Goal: Check status: Check status

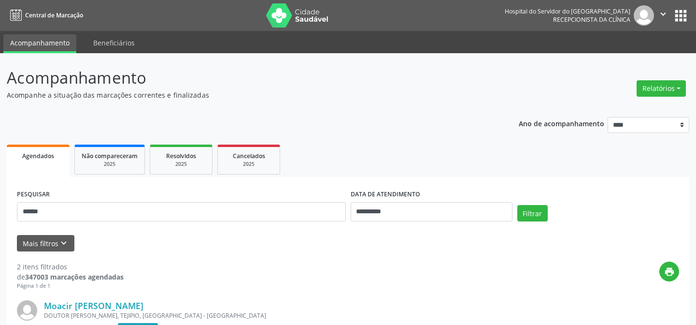
scroll to position [87, 0]
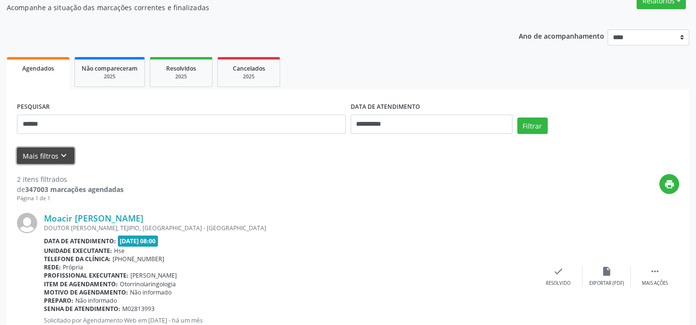
click at [58, 152] on icon "keyboard_arrow_down" at bounding box center [63, 155] width 11 height 11
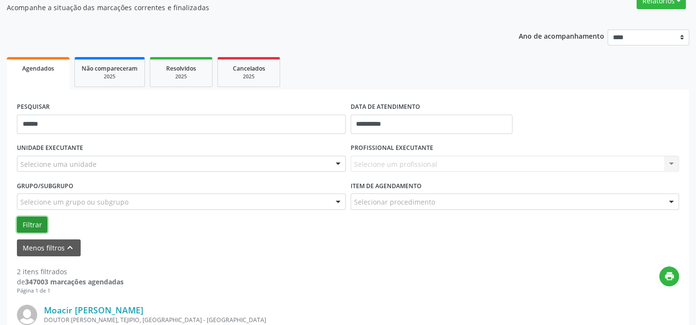
click at [31, 225] on button "Filtrar" at bounding box center [32, 224] width 30 height 16
click at [28, 224] on button "Filtrar" at bounding box center [32, 224] width 30 height 16
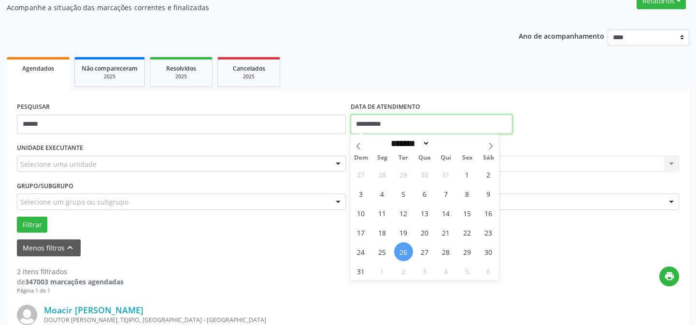
drag, startPoint x: 378, startPoint y: 120, endPoint x: 371, endPoint y: 154, distance: 34.2
click at [377, 124] on input "**********" at bounding box center [432, 123] width 162 height 19
click at [402, 250] on span "26" at bounding box center [403, 251] width 19 height 19
type input "**********"
click at [402, 250] on span "26" at bounding box center [403, 251] width 19 height 19
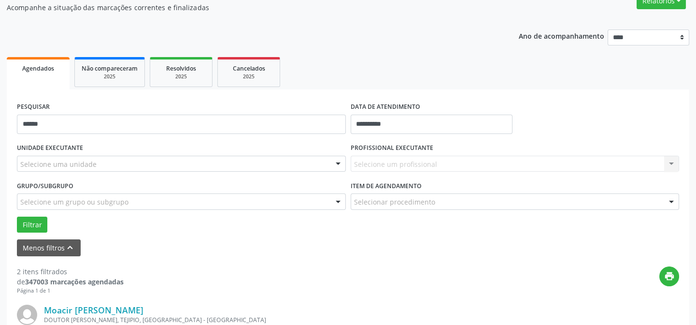
click at [386, 159] on div "Selecione um profissional Nenhum resultado encontrado para: " " Não há nenhuma …" at bounding box center [515, 164] width 329 height 16
click at [429, 157] on div "Selecione um profissional Nenhum resultado encontrado para: " " Não há nenhuma …" at bounding box center [515, 164] width 329 height 16
click at [391, 191] on label "Item de agendamento" at bounding box center [386, 185] width 71 height 15
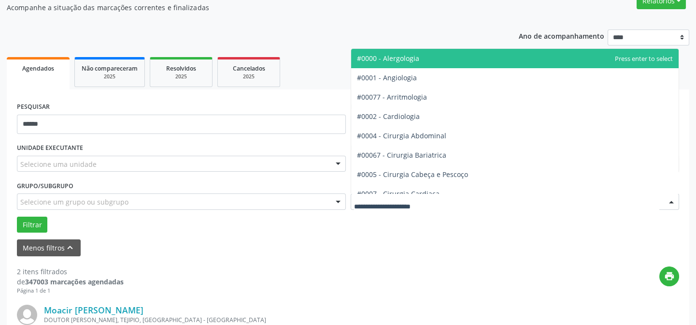
click at [376, 207] on div at bounding box center [515, 201] width 329 height 16
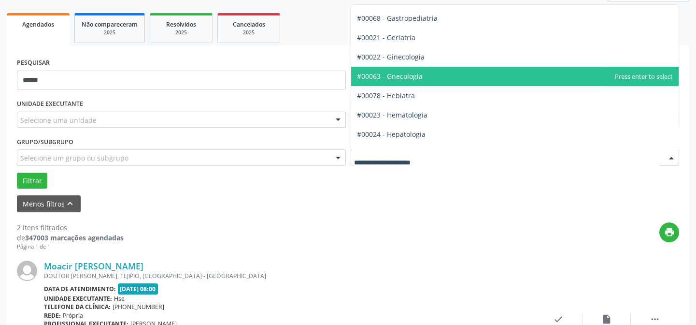
scroll to position [0, 0]
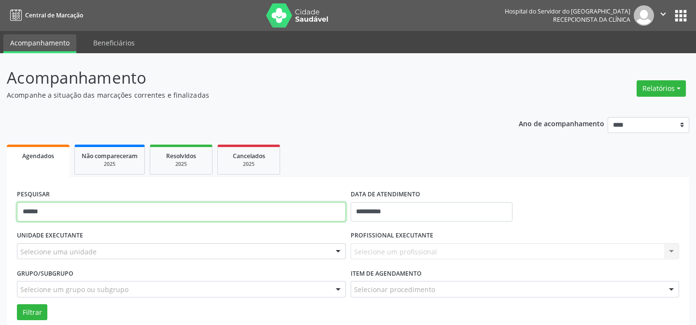
click at [44, 211] on input "******" at bounding box center [181, 211] width 329 height 19
type input "*"
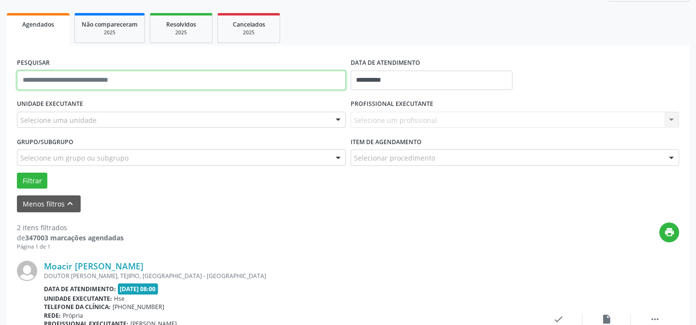
scroll to position [175, 0]
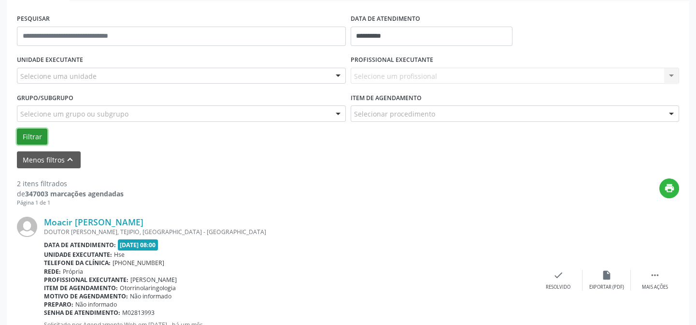
click at [28, 134] on button "Filtrar" at bounding box center [32, 137] width 30 height 16
click at [31, 137] on button "Filtrar" at bounding box center [32, 137] width 30 height 16
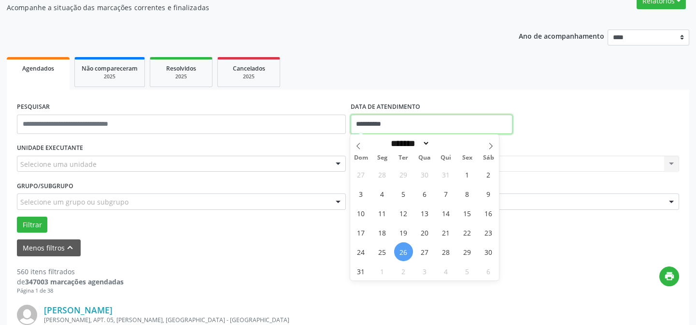
click at [381, 126] on input "**********" at bounding box center [432, 123] width 162 height 19
click at [402, 250] on span "26" at bounding box center [403, 251] width 19 height 19
type input "**********"
click at [402, 250] on span "26" at bounding box center [403, 251] width 19 height 19
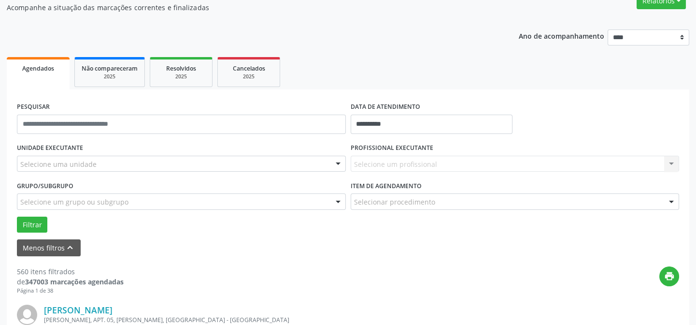
click at [383, 164] on div "Selecione um profissional Nenhum resultado encontrado para: " " Não há nenhuma …" at bounding box center [515, 164] width 329 height 16
drag, startPoint x: 446, startPoint y: 156, endPoint x: 643, endPoint y: 155, distance: 196.6
click at [447, 156] on div "Selecione um profissional Nenhum resultado encontrado para: " " Não há nenhuma …" at bounding box center [515, 164] width 329 height 16
drag, startPoint x: 670, startPoint y: 163, endPoint x: 637, endPoint y: 160, distance: 32.5
click at [670, 162] on div "Selecione um profissional Nenhum resultado encontrado para: " " Não há nenhuma …" at bounding box center [515, 164] width 329 height 16
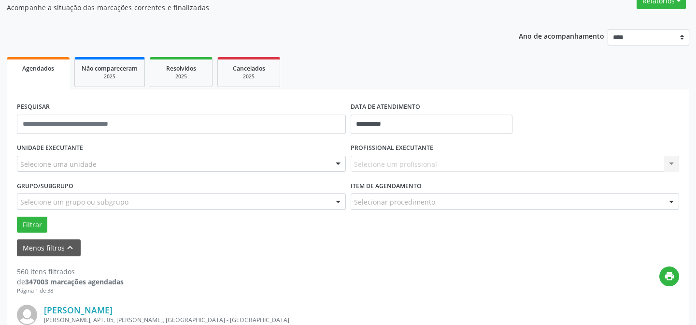
click at [385, 161] on div "Selecione um profissional Nenhum resultado encontrado para: " " Não há nenhuma …" at bounding box center [515, 164] width 329 height 16
drag, startPoint x: 383, startPoint y: 150, endPoint x: 392, endPoint y: 154, distance: 10.0
click at [386, 152] on label "PROFISSIONAL EXECUTANTE" at bounding box center [392, 148] width 83 height 15
click at [416, 165] on div "Selecione um profissional Nenhum resultado encontrado para: " " Não há nenhuma …" at bounding box center [515, 164] width 329 height 16
click at [377, 161] on div "Selecione um profissional Nenhum resultado encontrado para: " " Não há nenhuma …" at bounding box center [515, 164] width 329 height 16
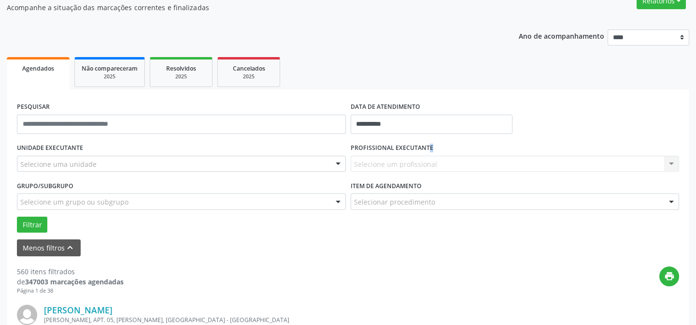
click at [400, 152] on label "PROFISSIONAL EXECUTANTE" at bounding box center [392, 148] width 83 height 15
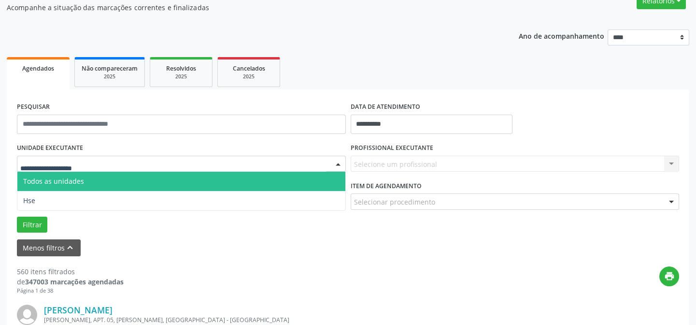
click at [99, 162] on div at bounding box center [181, 164] width 329 height 16
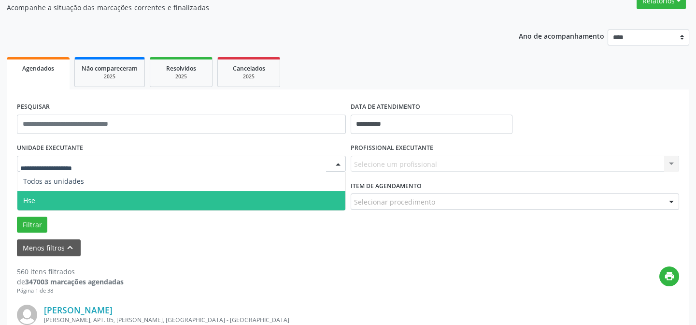
click at [89, 198] on span "Hse" at bounding box center [181, 200] width 328 height 19
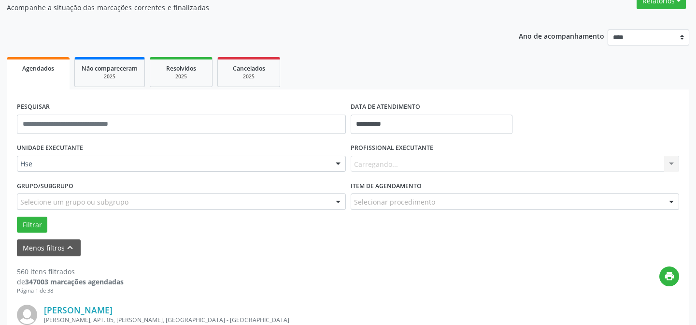
drag, startPoint x: 89, startPoint y: 198, endPoint x: 148, endPoint y: 196, distance: 59.0
click at [89, 198] on div "UNIDADE EXECUTANTE Hse Todos as unidades Hse Nenhum resultado encontrado para: …" at bounding box center [347, 187] width 667 height 92
click at [384, 161] on div "Carregando... Nenhum resultado encontrado para: " " Não há nenhuma opção para s…" at bounding box center [515, 164] width 329 height 16
click at [390, 156] on div "Carregando... Nenhum resultado encontrado para: " " Não há nenhuma opção para s…" at bounding box center [515, 164] width 329 height 16
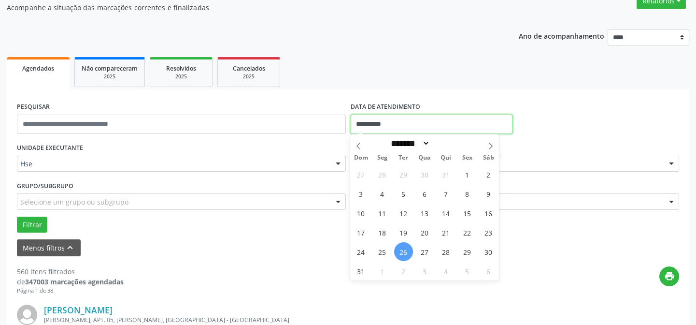
click at [386, 130] on input "**********" at bounding box center [432, 123] width 162 height 19
click at [403, 249] on span "26" at bounding box center [403, 251] width 19 height 19
type input "**********"
drag, startPoint x: 402, startPoint y: 252, endPoint x: 390, endPoint y: 212, distance: 42.3
click at [402, 249] on span "26" at bounding box center [403, 251] width 19 height 19
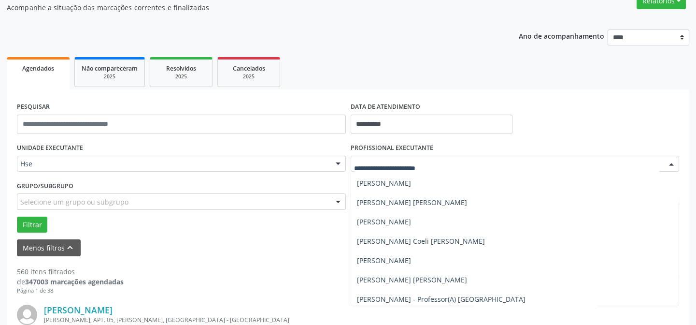
scroll to position [5973, 0]
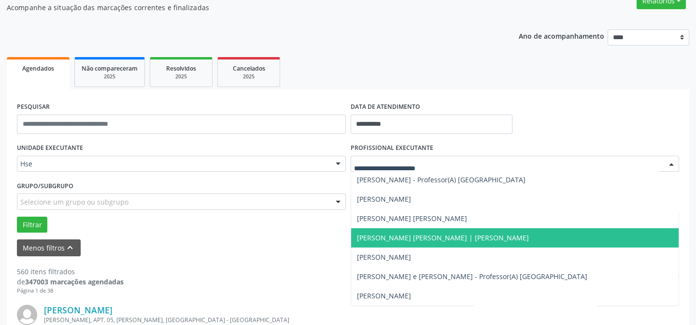
click at [370, 238] on span "[PERSON_NAME] [PERSON_NAME] | [PERSON_NAME]" at bounding box center [443, 237] width 172 height 9
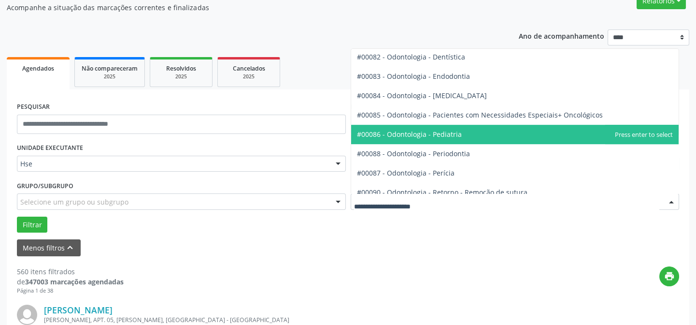
scroll to position [1186, 0]
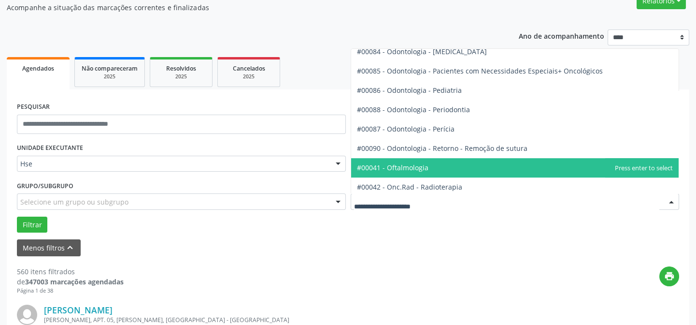
drag, startPoint x: 399, startPoint y: 166, endPoint x: 231, endPoint y: 208, distance: 172.8
click at [396, 166] on span "#00041 - Oftalmologia" at bounding box center [393, 167] width 72 height 9
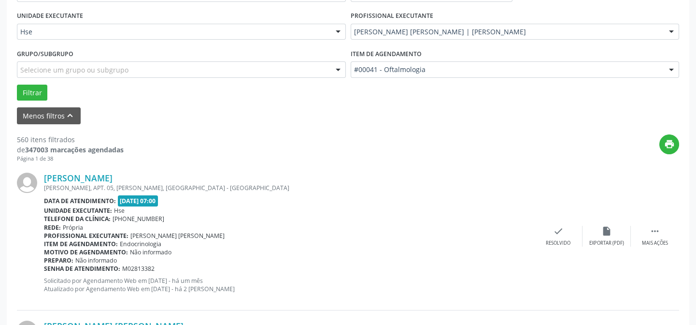
scroll to position [263, 0]
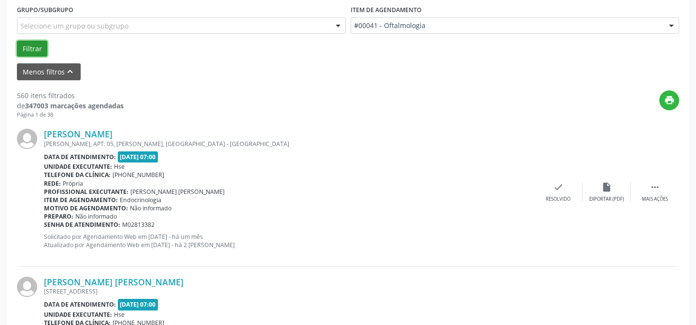
click at [29, 46] on button "Filtrar" at bounding box center [32, 49] width 30 height 16
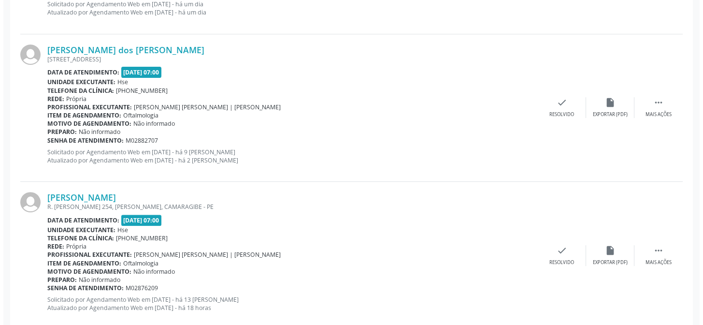
scroll to position [702, 0]
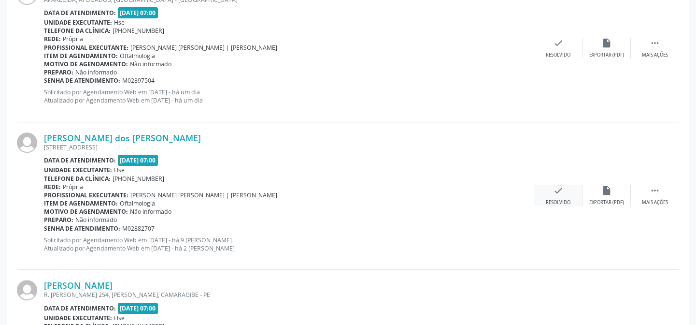
click at [557, 188] on icon "check" at bounding box center [558, 190] width 11 height 11
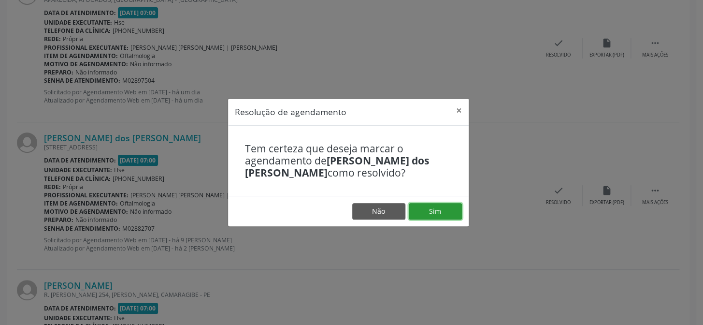
click at [435, 211] on button "Sim" at bounding box center [435, 211] width 53 height 16
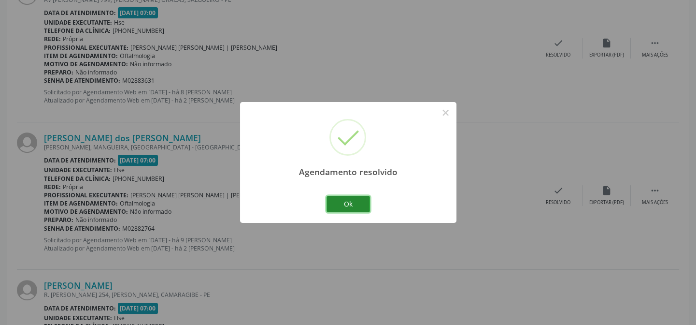
click at [349, 201] on button "Ok" at bounding box center [348, 204] width 43 height 16
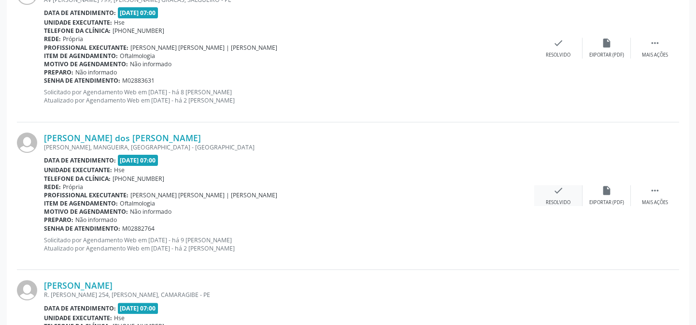
click at [554, 189] on icon "check" at bounding box center [558, 190] width 11 height 11
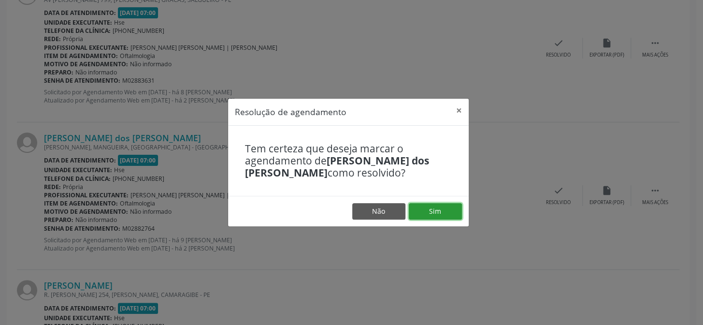
click at [429, 209] on button "Sim" at bounding box center [435, 211] width 53 height 16
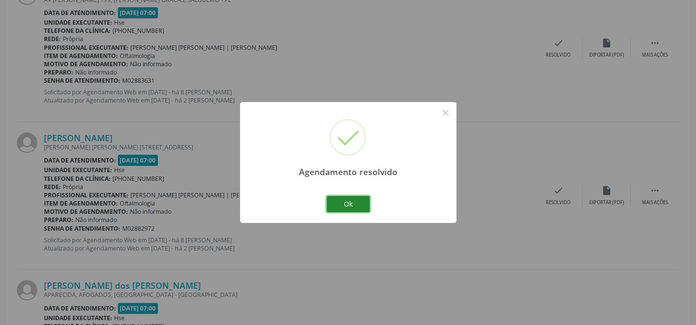
click at [349, 201] on button "Ok" at bounding box center [348, 204] width 43 height 16
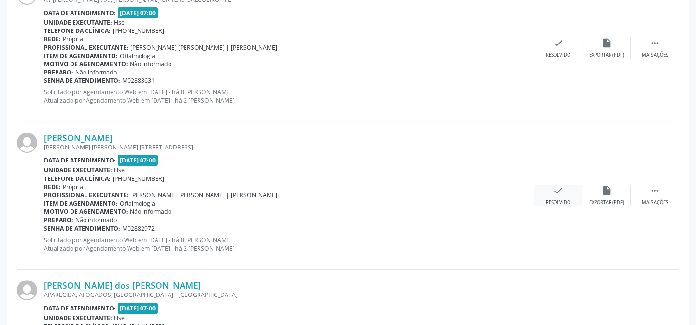
click at [554, 188] on icon "check" at bounding box center [558, 190] width 11 height 11
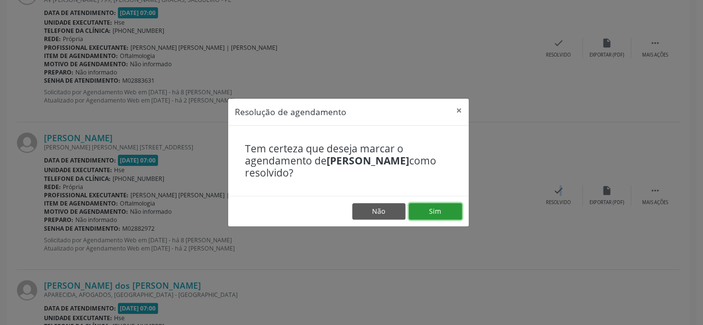
click at [432, 207] on button "Sim" at bounding box center [435, 211] width 53 height 16
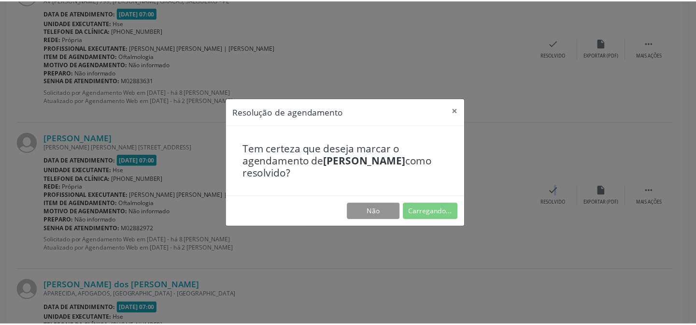
scroll to position [86, 0]
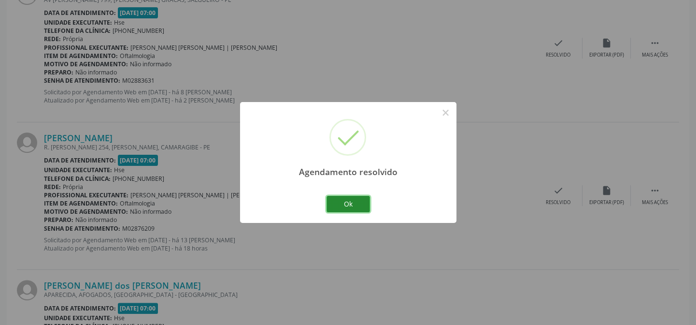
click at [347, 205] on button "Ok" at bounding box center [348, 204] width 43 height 16
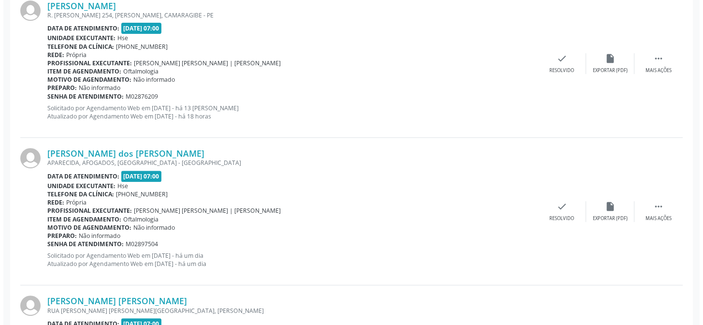
scroll to position [966, 0]
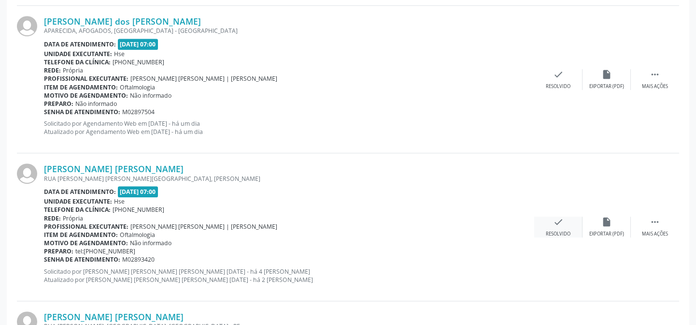
click at [561, 224] on icon "check" at bounding box center [558, 221] width 11 height 11
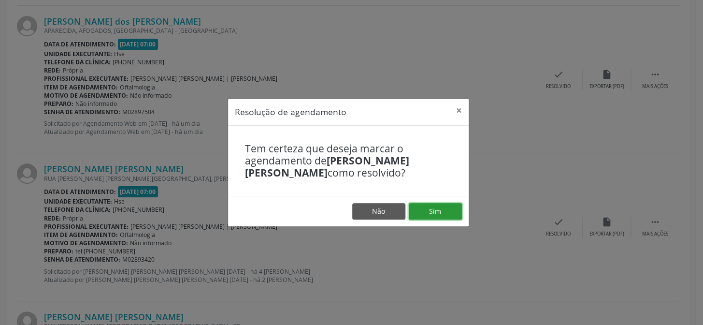
click at [432, 210] on button "Sim" at bounding box center [435, 211] width 53 height 16
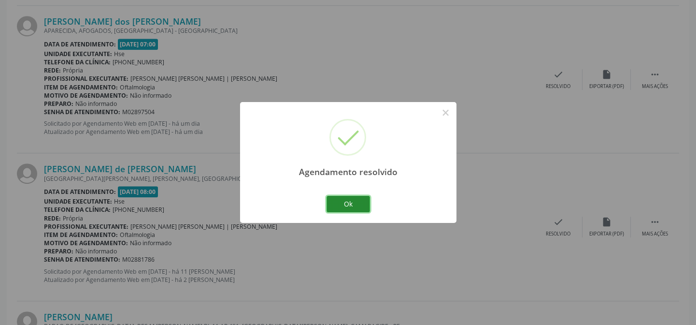
click at [345, 200] on button "Ok" at bounding box center [348, 204] width 43 height 16
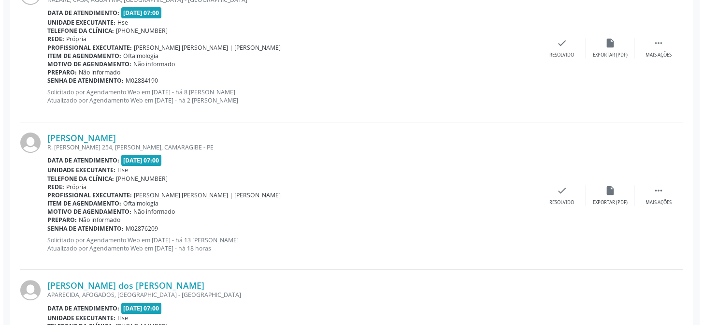
scroll to position [658, 0]
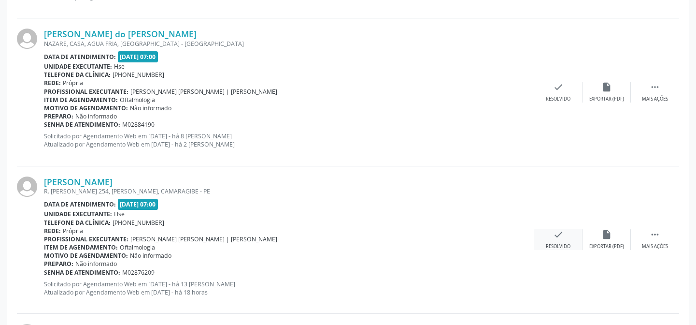
click at [557, 234] on icon "check" at bounding box center [558, 234] width 11 height 11
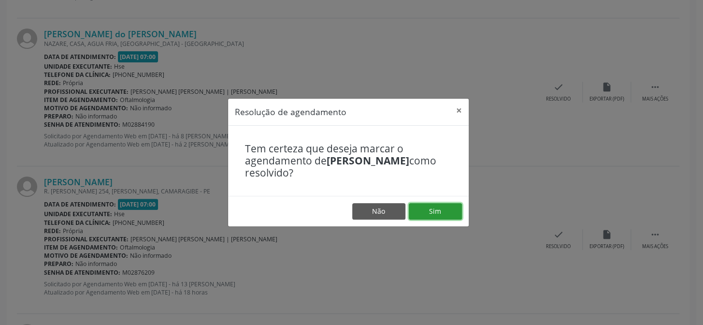
click at [435, 209] on button "Sim" at bounding box center [435, 211] width 53 height 16
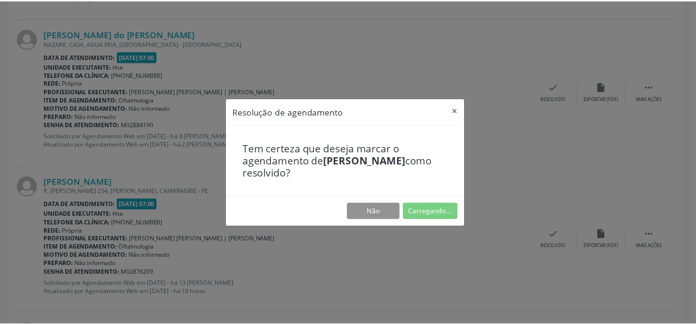
scroll to position [86, 0]
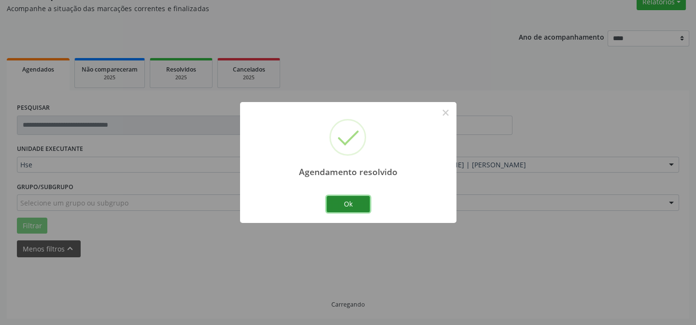
click at [348, 200] on button "Ok" at bounding box center [348, 204] width 43 height 16
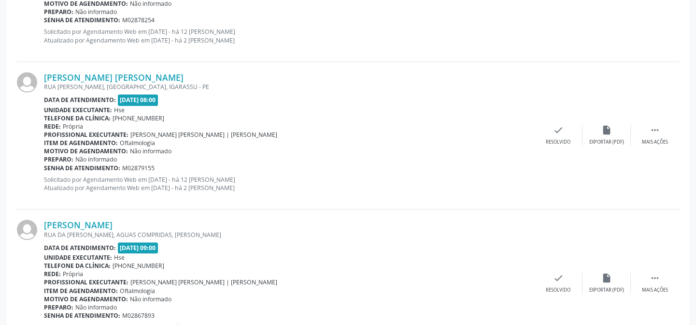
scroll to position [2312, 0]
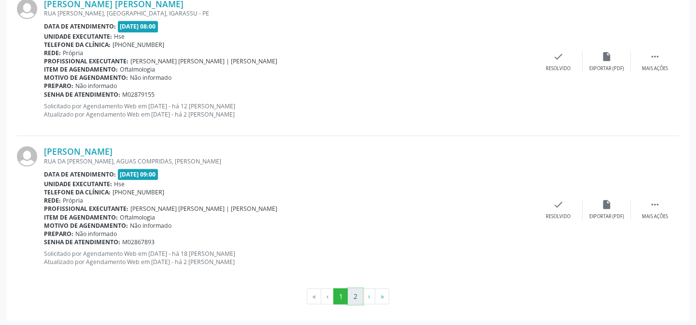
click at [356, 292] on button "2" at bounding box center [355, 296] width 15 height 16
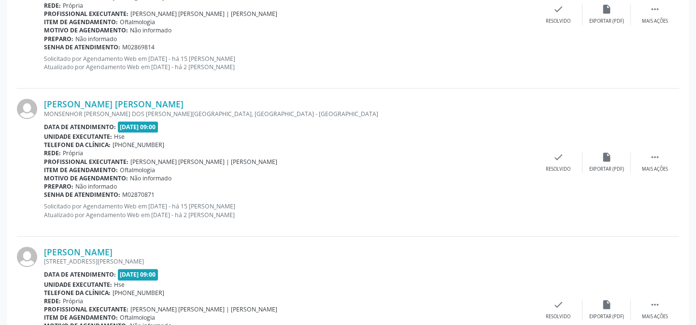
scroll to position [1428, 0]
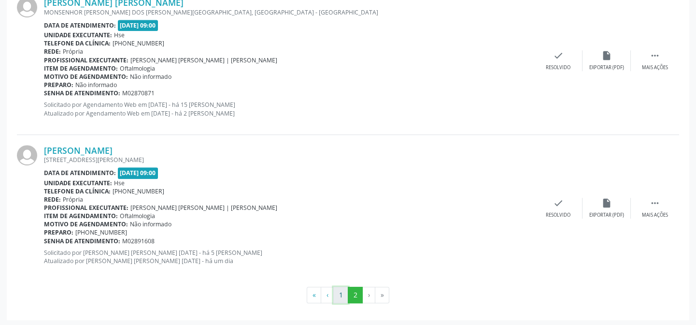
click at [339, 291] on button "1" at bounding box center [340, 294] width 15 height 16
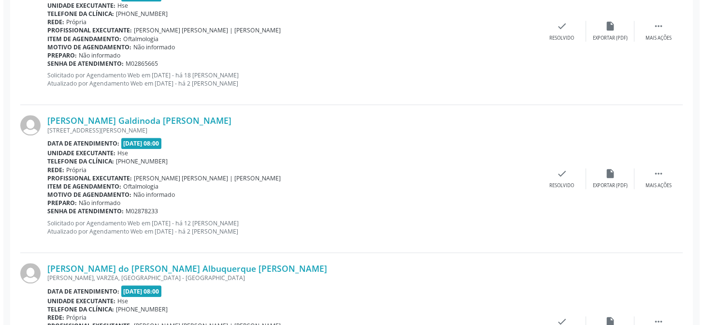
scroll to position [1796, 0]
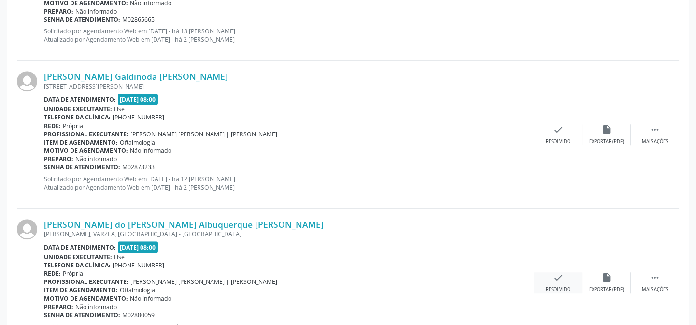
click at [556, 275] on icon "check" at bounding box center [558, 277] width 11 height 11
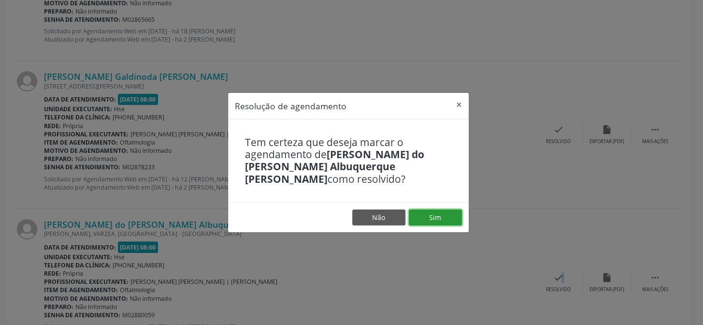
click at [431, 209] on button "Sim" at bounding box center [435, 217] width 53 height 16
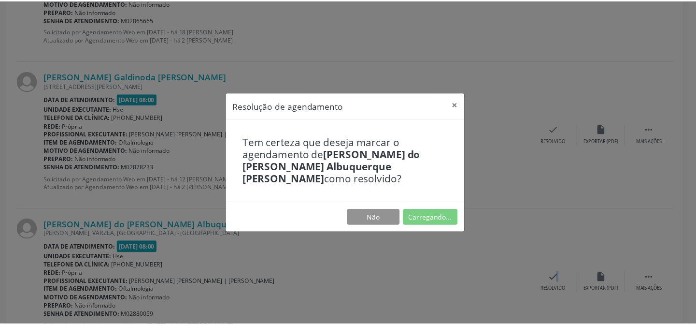
scroll to position [86, 0]
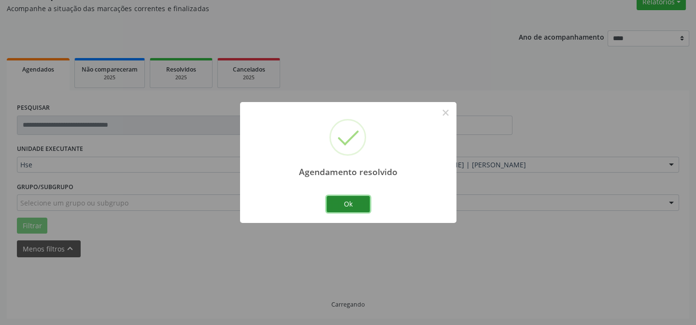
click at [352, 199] on button "Ok" at bounding box center [348, 204] width 43 height 16
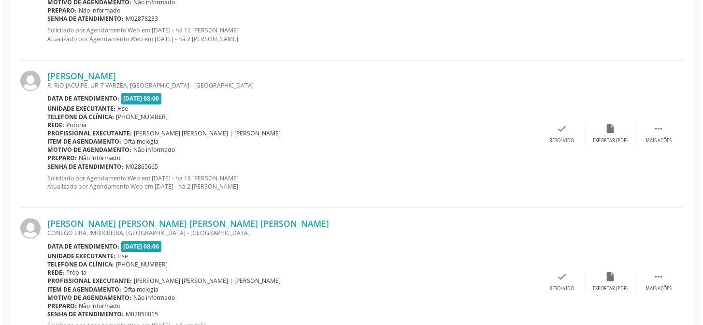
scroll to position [1633, 0]
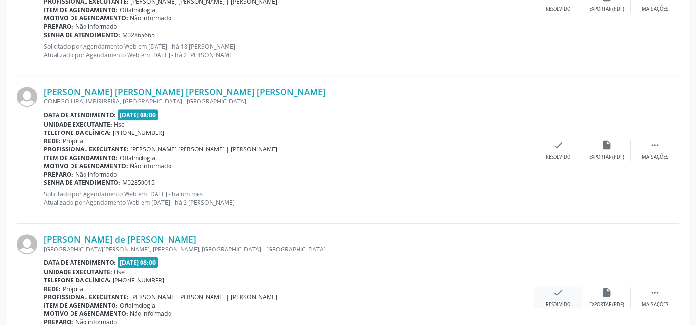
click at [560, 288] on icon "check" at bounding box center [558, 292] width 11 height 11
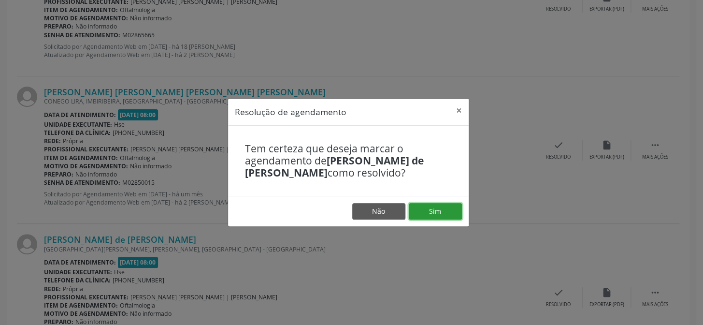
click at [435, 208] on button "Sim" at bounding box center [435, 211] width 53 height 16
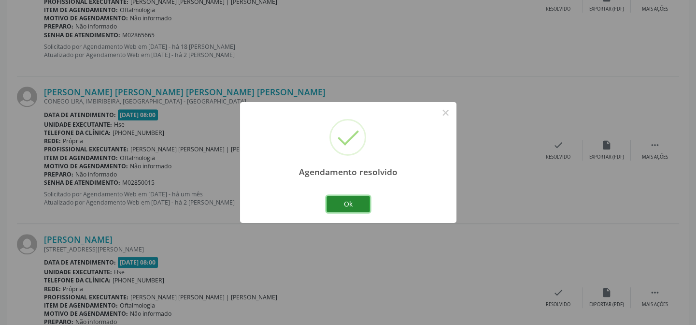
click at [348, 201] on button "Ok" at bounding box center [348, 204] width 43 height 16
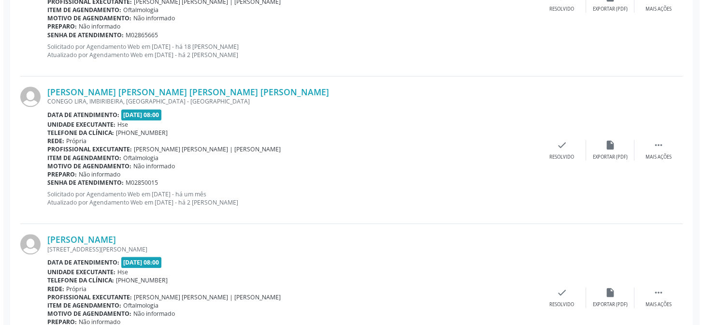
scroll to position [1677, 0]
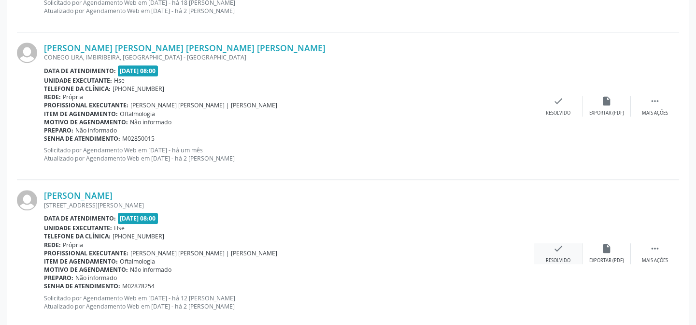
click at [558, 247] on icon "check" at bounding box center [558, 248] width 11 height 11
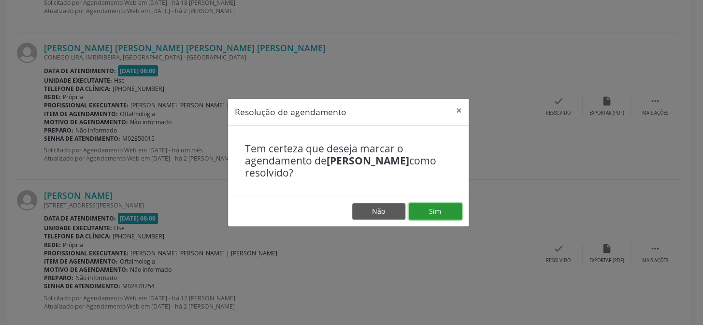
click at [434, 209] on button "Sim" at bounding box center [435, 211] width 53 height 16
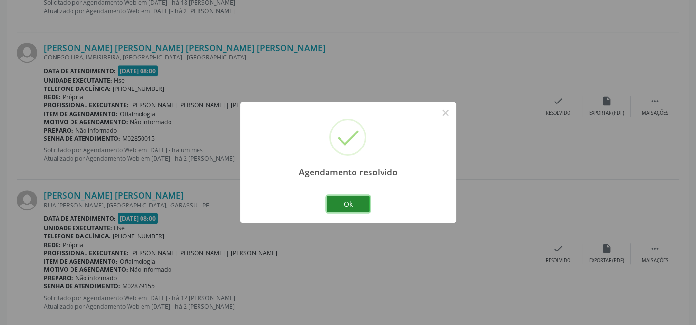
click at [351, 200] on button "Ok" at bounding box center [348, 204] width 43 height 16
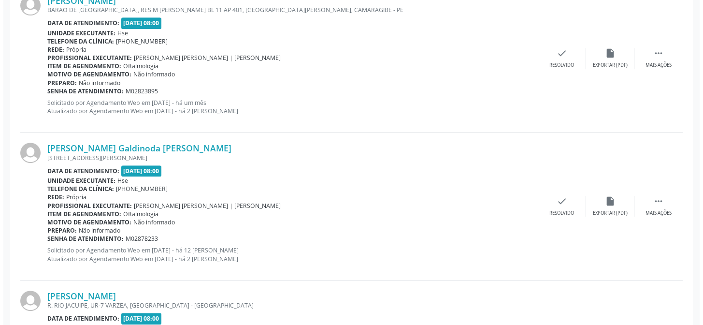
scroll to position [1238, 0]
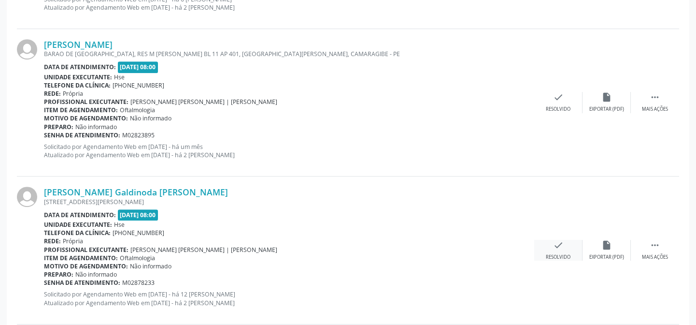
click at [556, 244] on icon "check" at bounding box center [558, 245] width 11 height 11
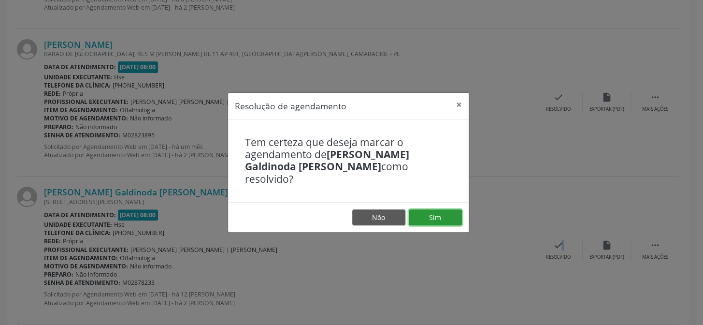
click at [436, 209] on button "Sim" at bounding box center [435, 217] width 53 height 16
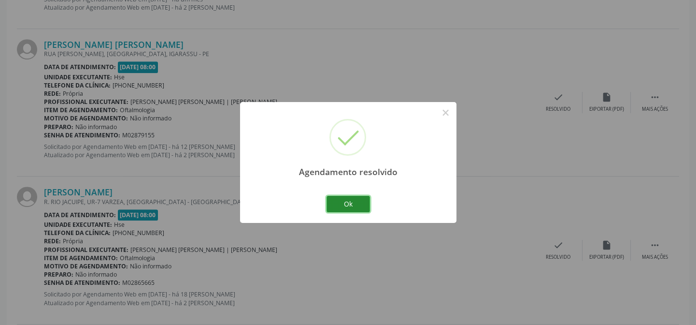
click at [344, 202] on button "Ok" at bounding box center [348, 204] width 43 height 16
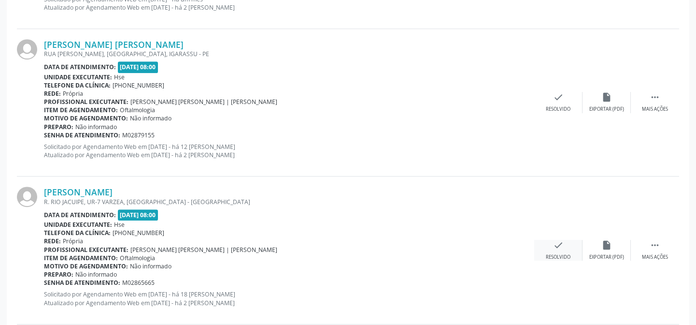
click at [557, 244] on icon "check" at bounding box center [558, 245] width 11 height 11
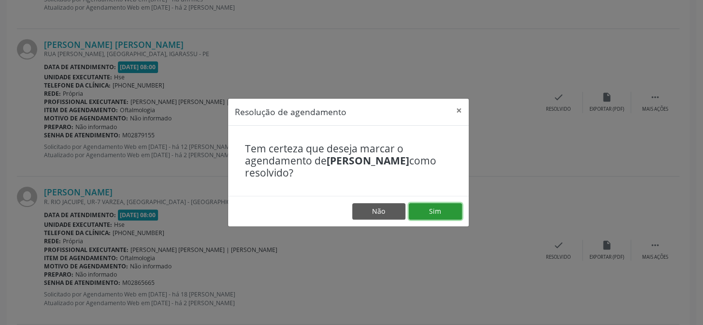
click at [435, 210] on button "Sim" at bounding box center [435, 211] width 53 height 16
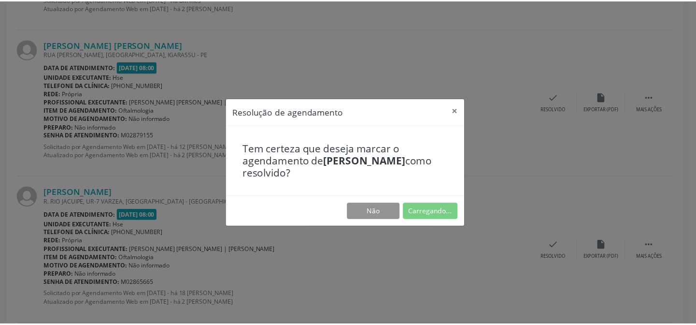
scroll to position [86, 0]
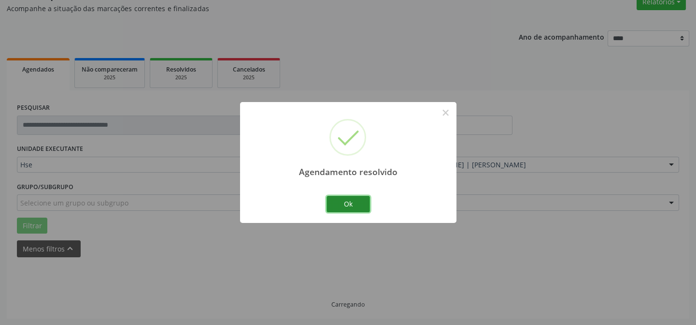
click at [347, 203] on button "Ok" at bounding box center [348, 204] width 43 height 16
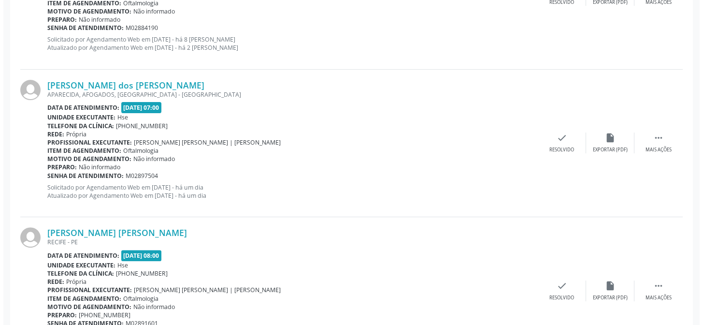
scroll to position [799, 0]
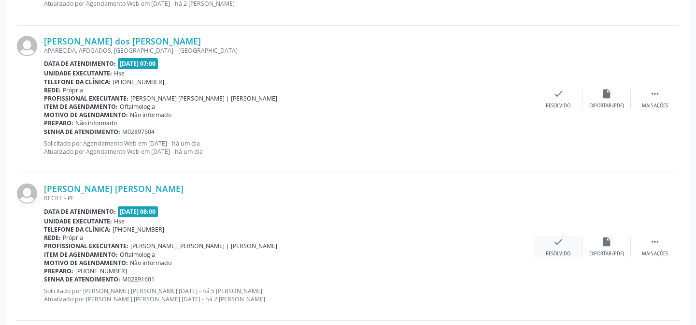
click at [557, 240] on icon "check" at bounding box center [558, 241] width 11 height 11
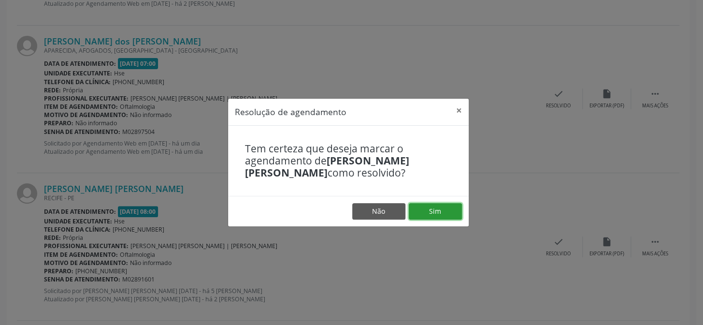
click at [434, 211] on button "Sim" at bounding box center [435, 211] width 53 height 16
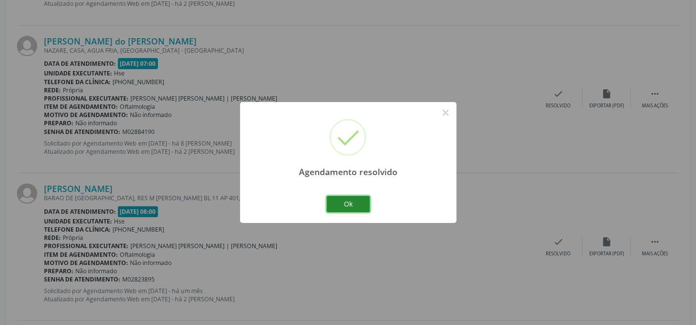
click at [347, 200] on button "Ok" at bounding box center [348, 204] width 43 height 16
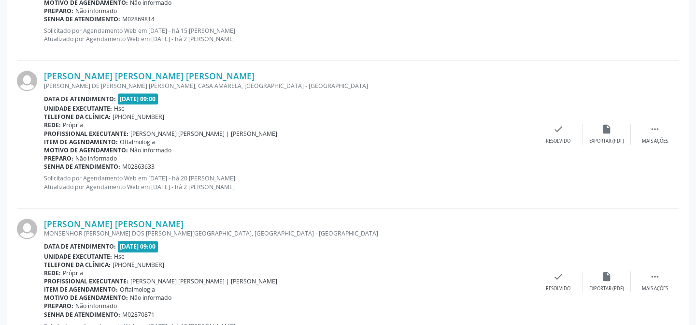
scroll to position [2312, 0]
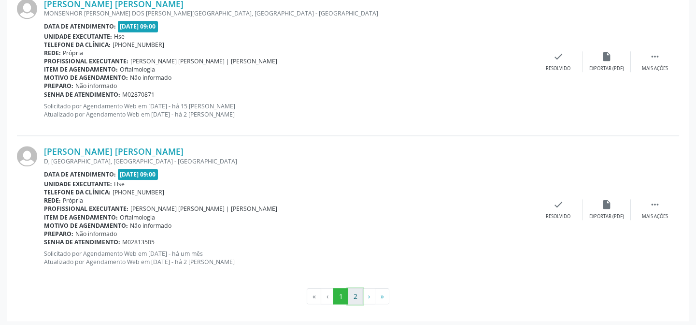
click at [355, 290] on button "2" at bounding box center [355, 296] width 15 height 16
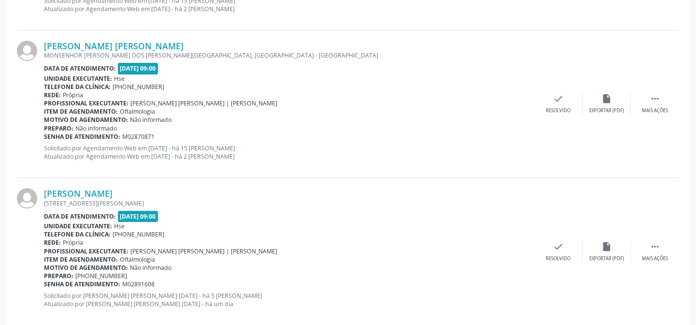
scroll to position [543, 0]
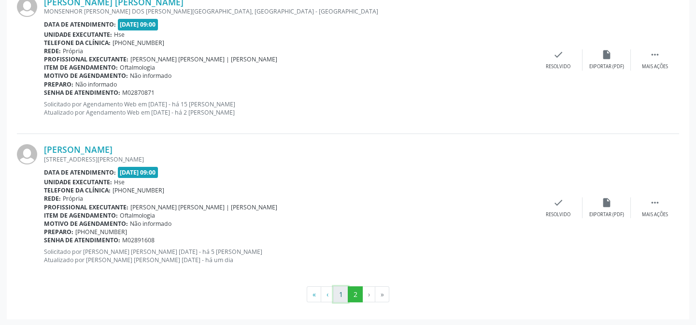
click at [341, 291] on button "1" at bounding box center [340, 294] width 15 height 16
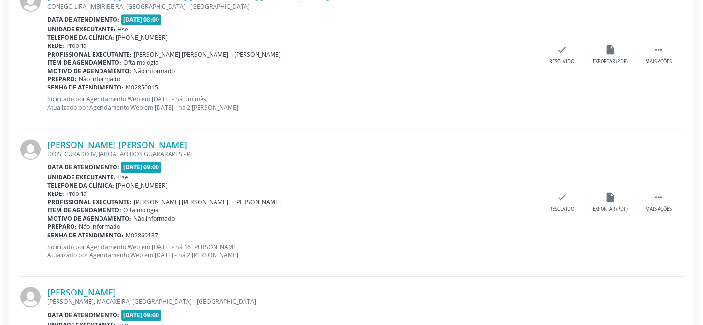
scroll to position [1345, 0]
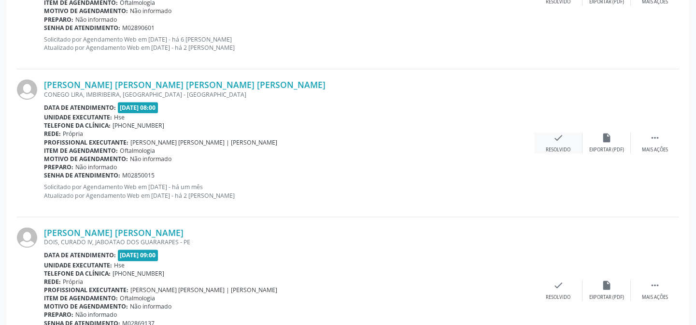
click at [556, 139] on icon "check" at bounding box center [558, 137] width 11 height 11
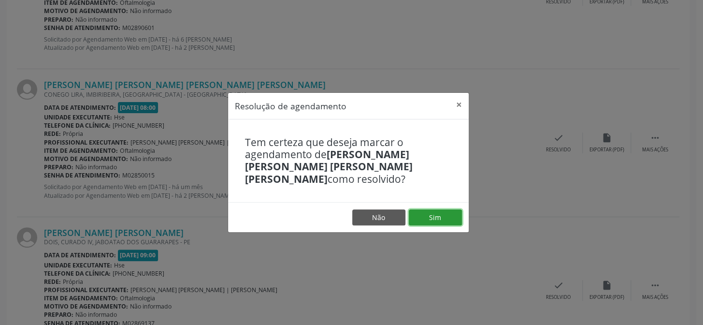
click at [435, 211] on button "Sim" at bounding box center [435, 217] width 53 height 16
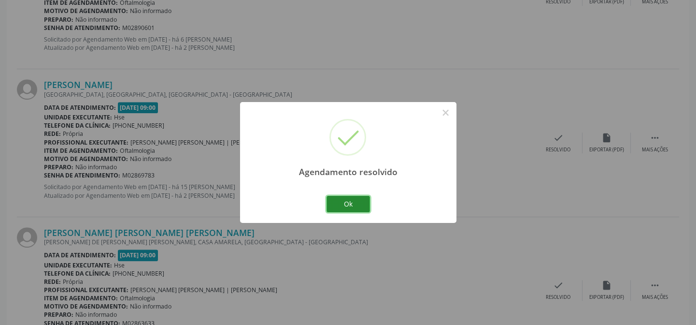
click at [348, 204] on button "Ok" at bounding box center [348, 204] width 43 height 16
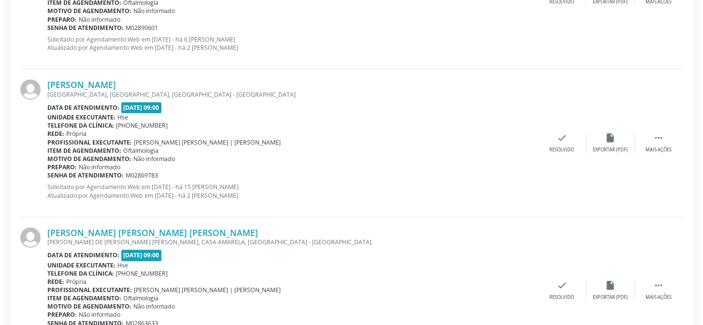
scroll to position [1302, 0]
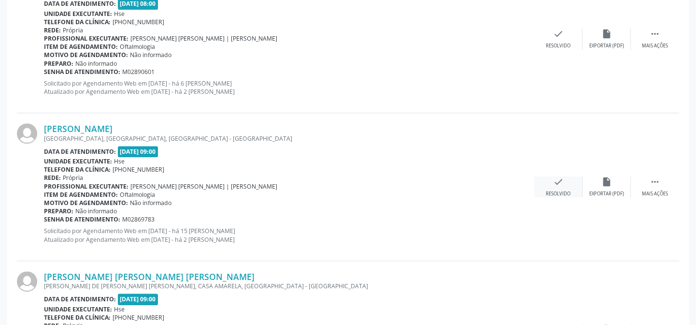
click at [558, 182] on icon "check" at bounding box center [558, 181] width 11 height 11
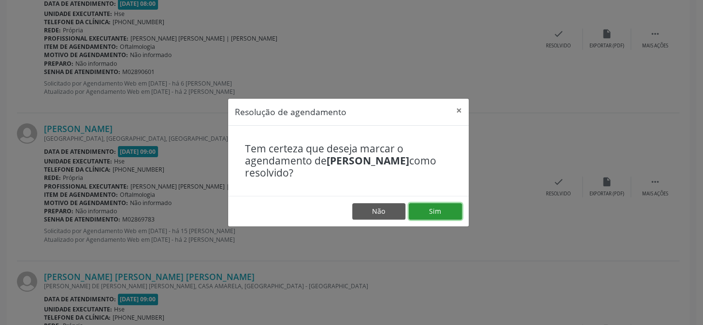
click at [434, 207] on button "Sim" at bounding box center [435, 211] width 53 height 16
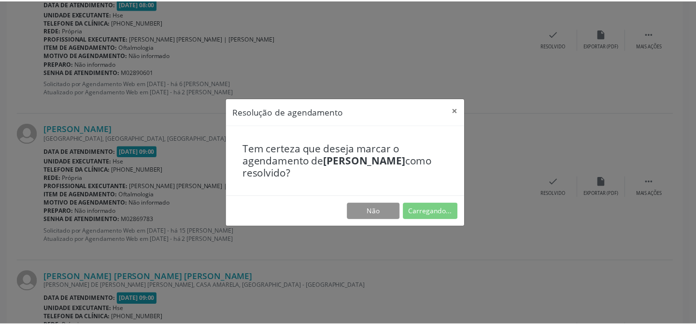
scroll to position [86, 0]
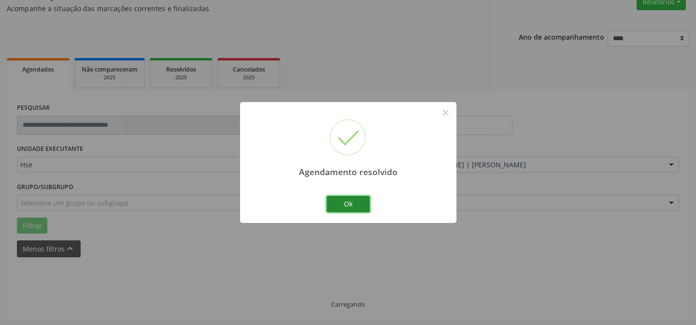
click at [347, 201] on button "Ok" at bounding box center [348, 204] width 43 height 16
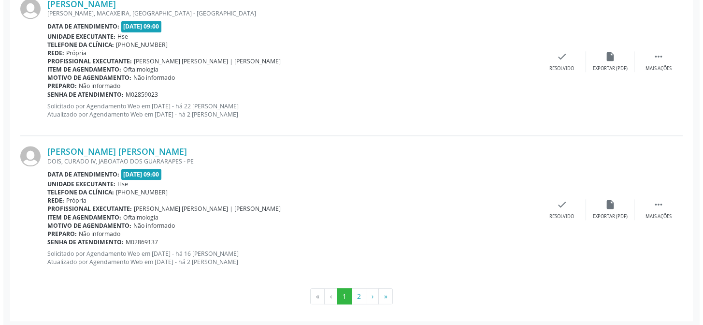
scroll to position [2224, 0]
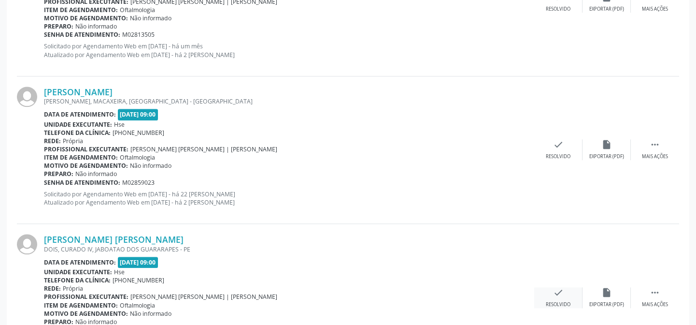
click at [559, 291] on icon "check" at bounding box center [558, 292] width 11 height 11
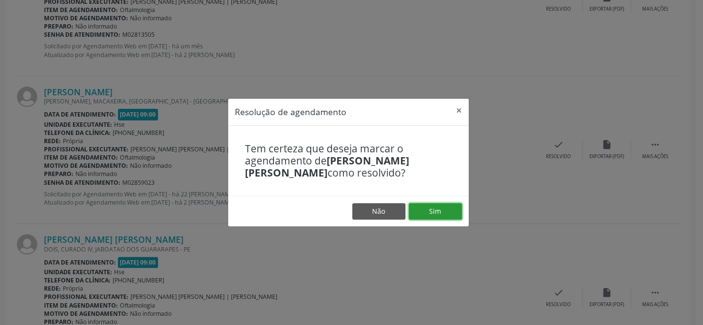
click at [435, 212] on button "Sim" at bounding box center [435, 211] width 53 height 16
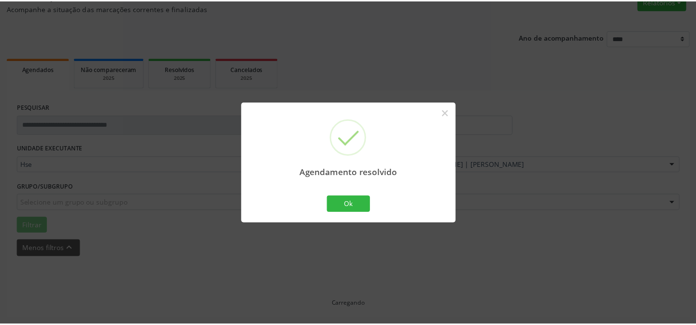
scroll to position [86, 0]
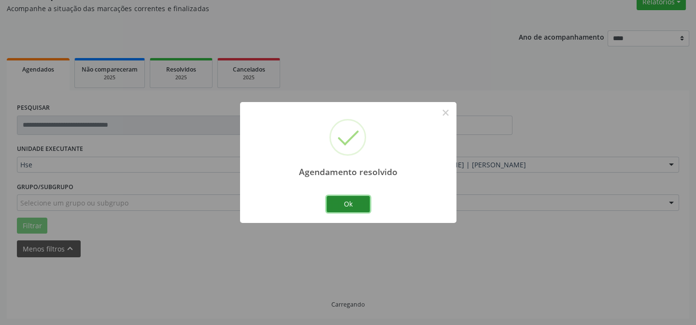
click at [345, 202] on button "Ok" at bounding box center [348, 204] width 43 height 16
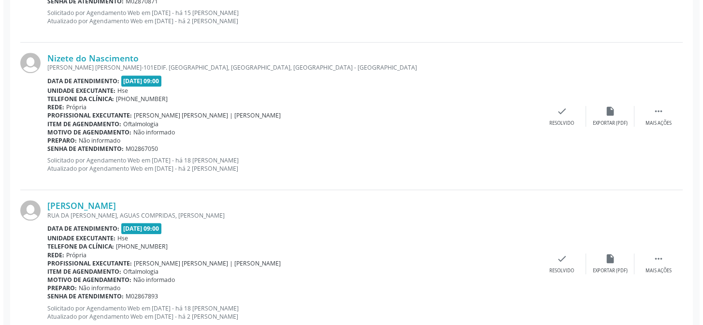
scroll to position [1711, 0]
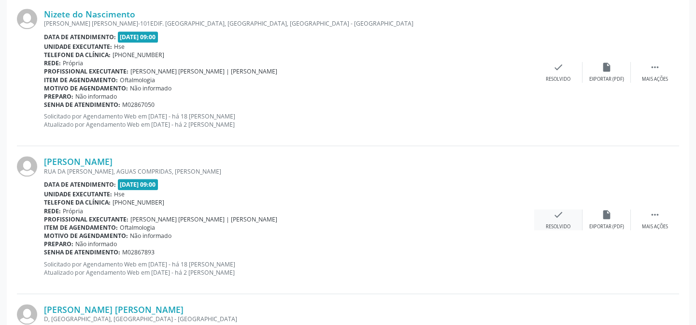
click at [557, 212] on icon "check" at bounding box center [558, 214] width 11 height 11
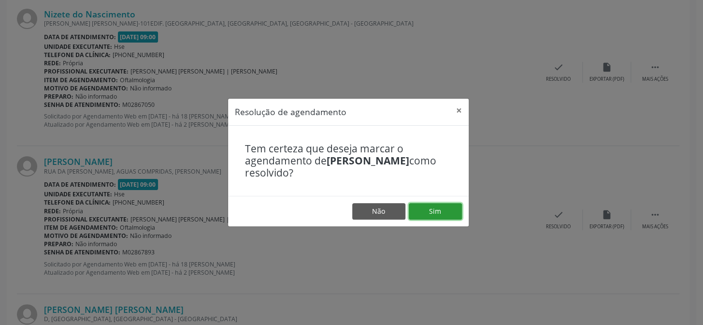
click at [439, 211] on button "Sim" at bounding box center [435, 211] width 53 height 16
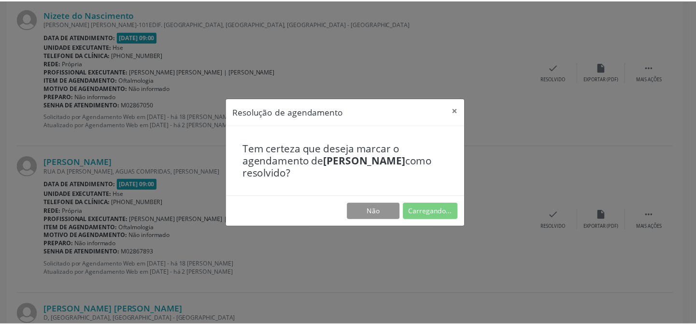
scroll to position [86, 0]
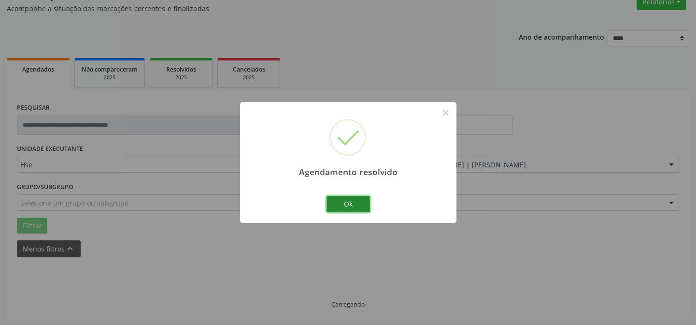
click at [346, 204] on button "Ok" at bounding box center [348, 204] width 43 height 16
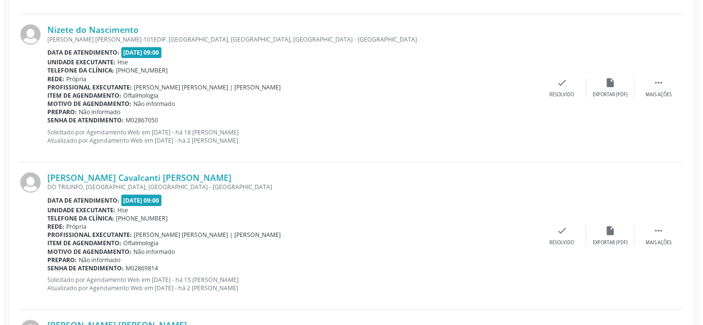
scroll to position [1755, 0]
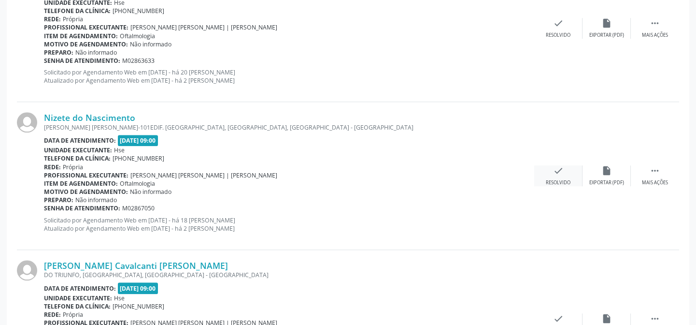
click at [556, 169] on icon "check" at bounding box center [558, 170] width 11 height 11
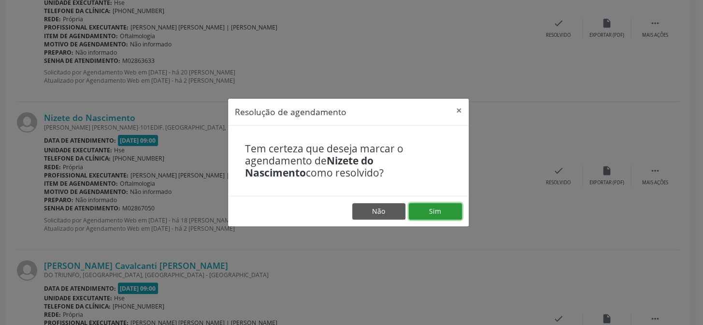
click at [435, 210] on button "Sim" at bounding box center [435, 211] width 53 height 16
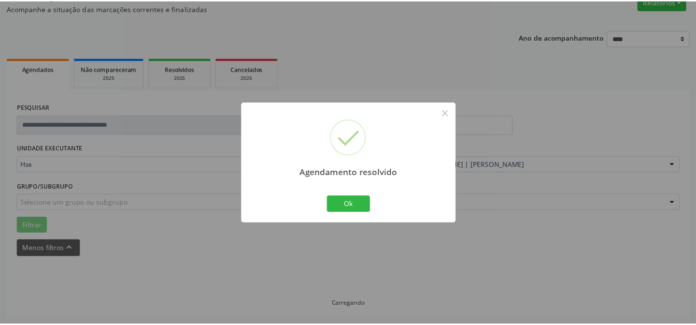
scroll to position [86, 0]
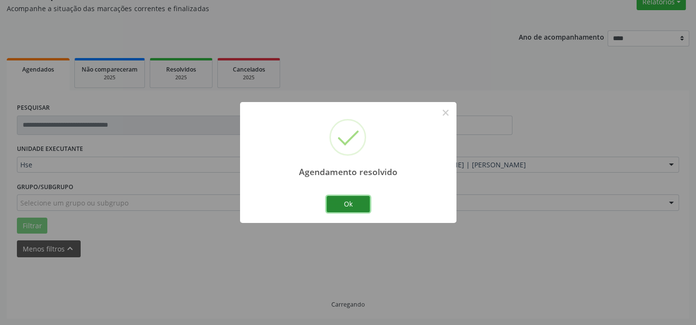
click at [347, 203] on button "Ok" at bounding box center [348, 204] width 43 height 16
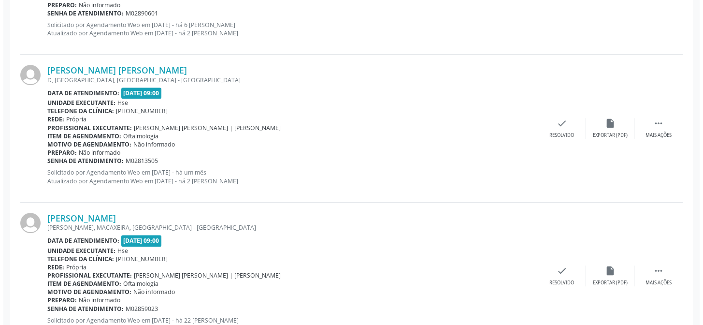
scroll to position [1316, 0]
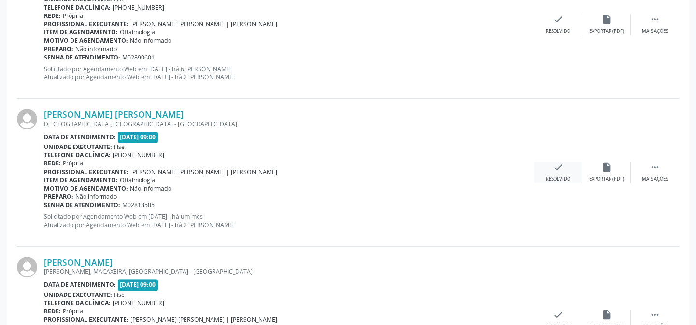
click at [558, 166] on icon "check" at bounding box center [558, 167] width 11 height 11
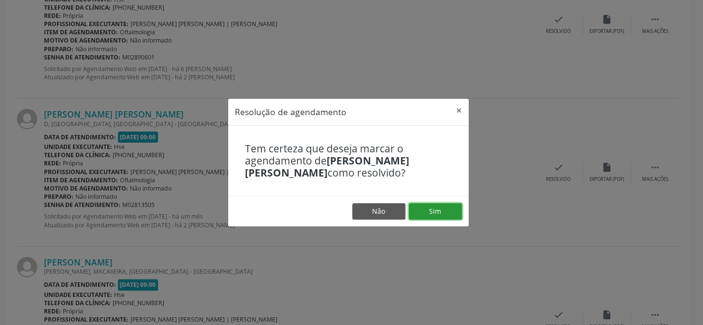
click at [432, 214] on button "Sim" at bounding box center [435, 211] width 53 height 16
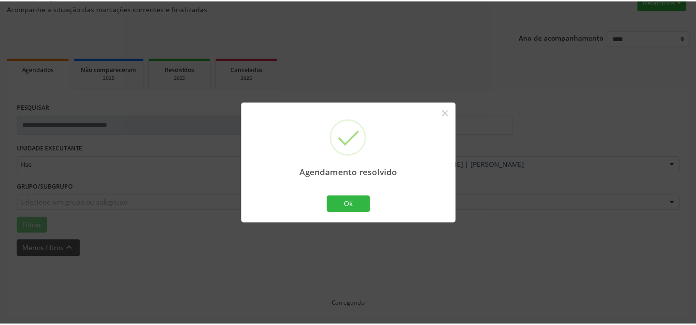
scroll to position [86, 0]
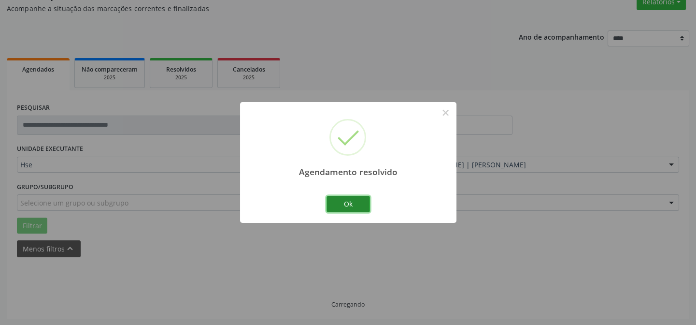
click at [343, 202] on button "Ok" at bounding box center [348, 204] width 43 height 16
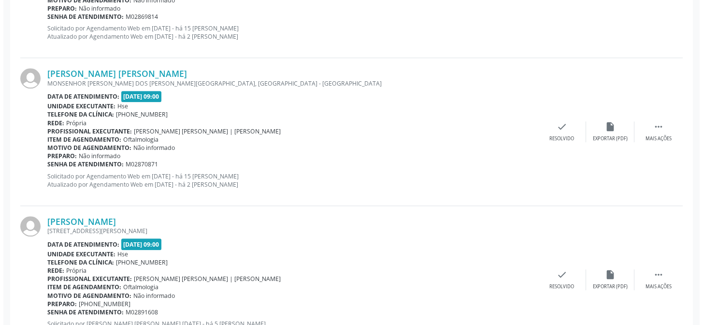
scroll to position [1842, 0]
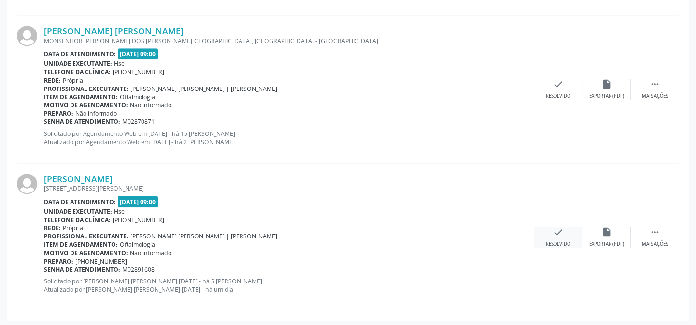
click at [554, 228] on icon "check" at bounding box center [558, 232] width 11 height 11
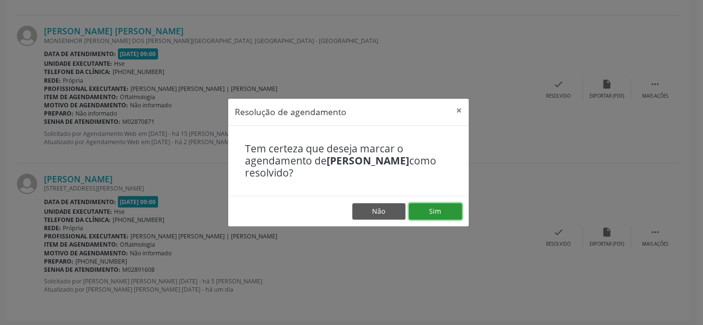
click at [435, 206] on button "Sim" at bounding box center [435, 211] width 53 height 16
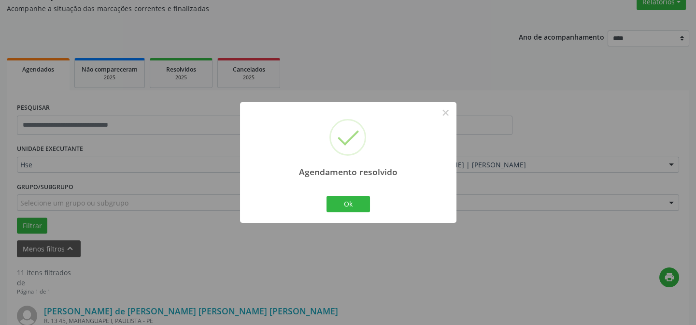
scroll to position [1695, 0]
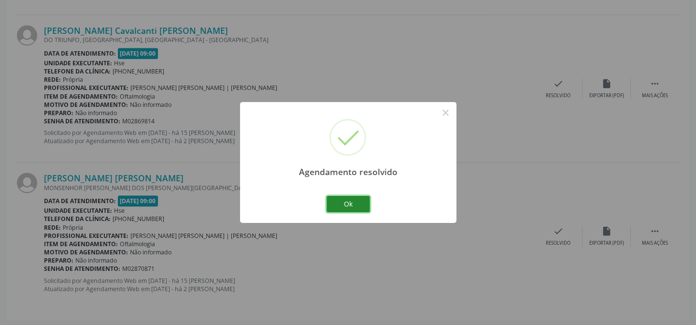
drag, startPoint x: 346, startPoint y: 200, endPoint x: 357, endPoint y: 205, distance: 11.5
click at [346, 200] on button "Ok" at bounding box center [348, 204] width 43 height 16
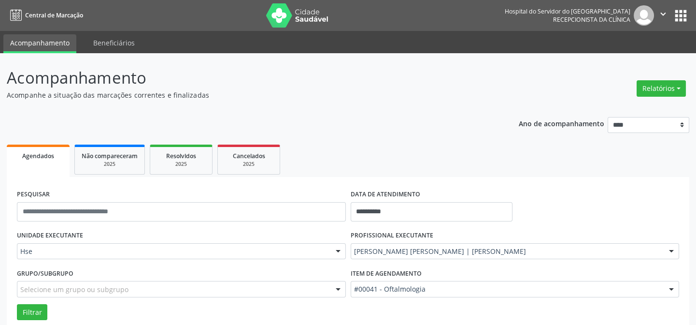
scroll to position [175, 0]
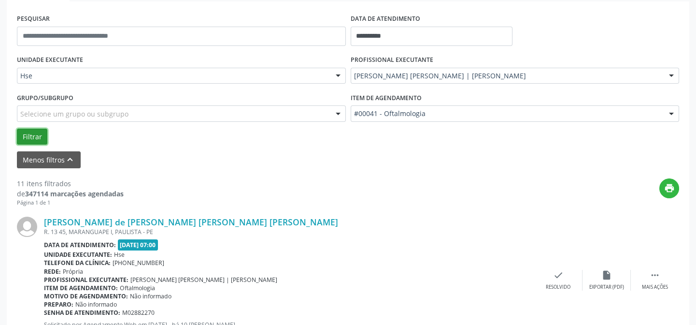
click at [29, 134] on button "Filtrar" at bounding box center [32, 137] width 30 height 16
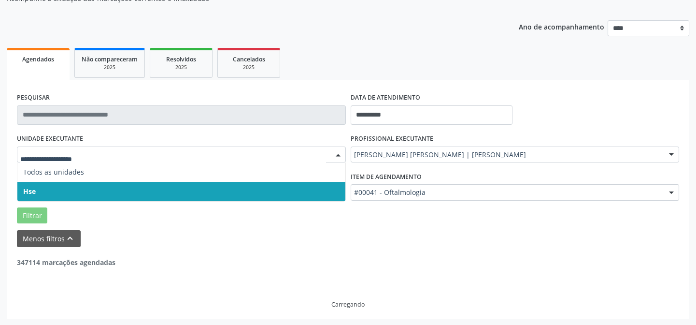
drag, startPoint x: 57, startPoint y: 152, endPoint x: 66, endPoint y: 150, distance: 8.8
drag, startPoint x: 69, startPoint y: 148, endPoint x: 77, endPoint y: 160, distance: 14.6
click at [77, 160] on div at bounding box center [181, 154] width 329 height 16
drag, startPoint x: 62, startPoint y: 186, endPoint x: 66, endPoint y: 178, distance: 8.0
click at [65, 182] on span "Hse" at bounding box center [181, 191] width 328 height 19
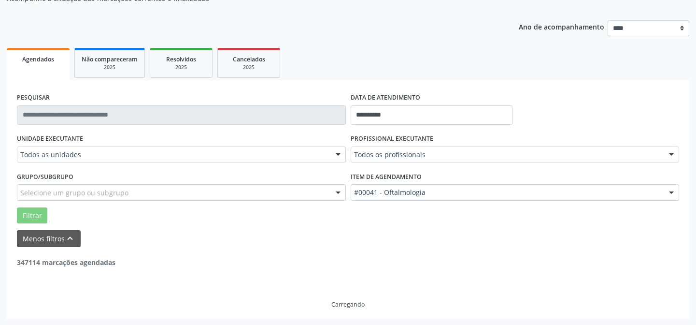
drag, startPoint x: 66, startPoint y: 175, endPoint x: 72, endPoint y: 170, distance: 8.2
click at [71, 172] on div "Grupo/Subgrupo Selecione um grupo ou subgrupo Todos os grupos e subgrupos Nenhu…" at bounding box center [181, 184] width 329 height 31
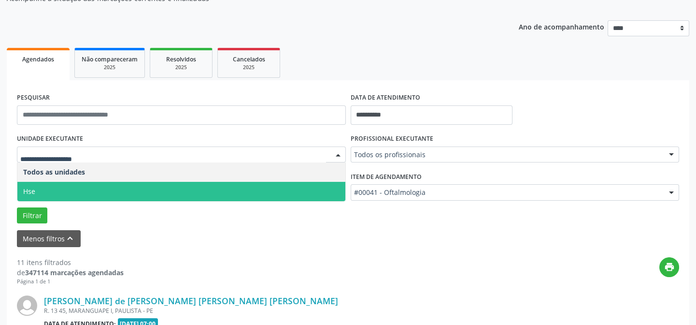
click at [64, 191] on span "Hse" at bounding box center [181, 191] width 328 height 19
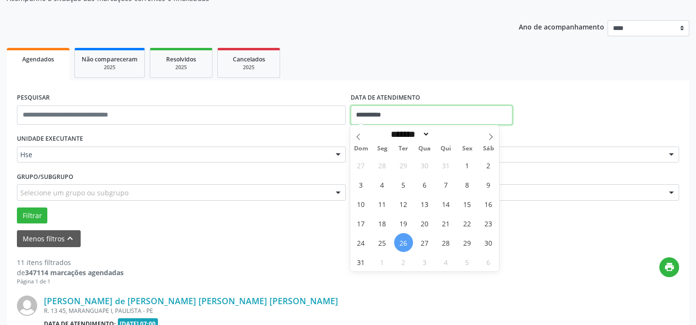
click at [386, 116] on input "**********" at bounding box center [432, 114] width 162 height 19
click at [404, 242] on span "26" at bounding box center [403, 242] width 19 height 19
type input "**********"
click at [405, 242] on span "26" at bounding box center [403, 242] width 19 height 19
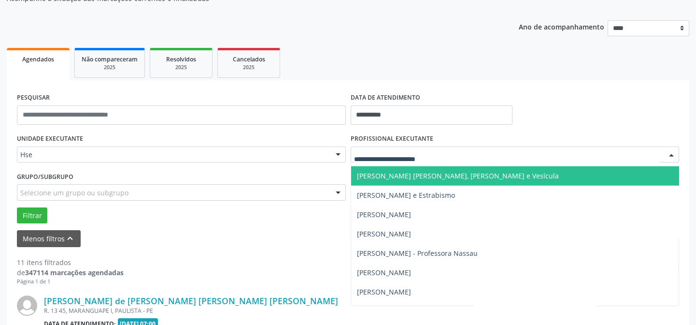
scroll to position [5402, 0]
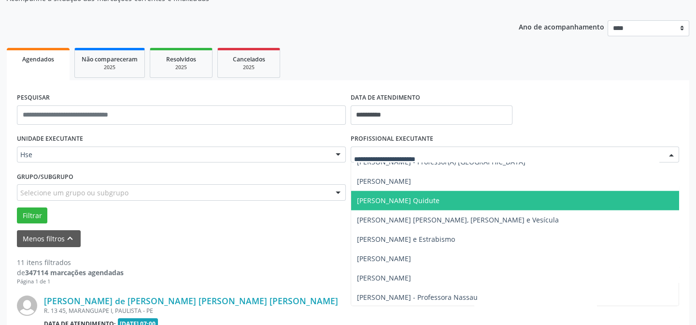
click at [368, 199] on span "[PERSON_NAME] Quidute" at bounding box center [398, 200] width 83 height 9
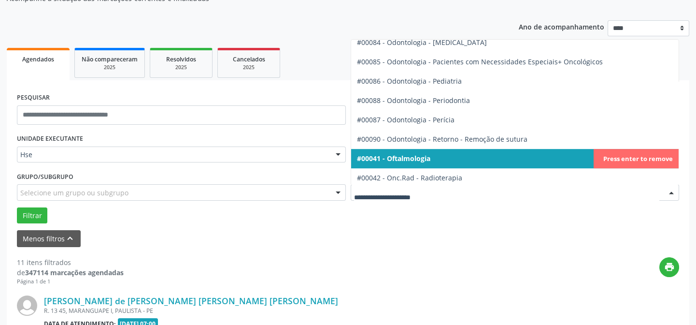
click at [669, 190] on div at bounding box center [671, 193] width 14 height 16
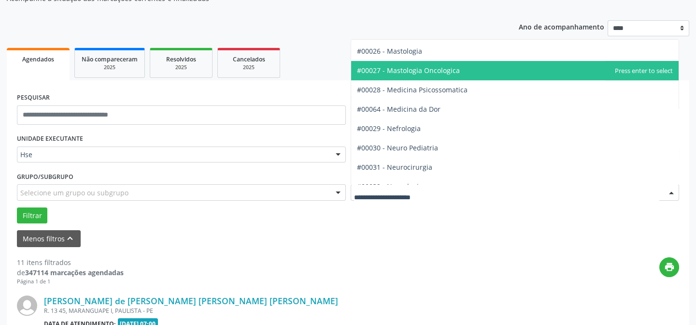
scroll to position [834, 0]
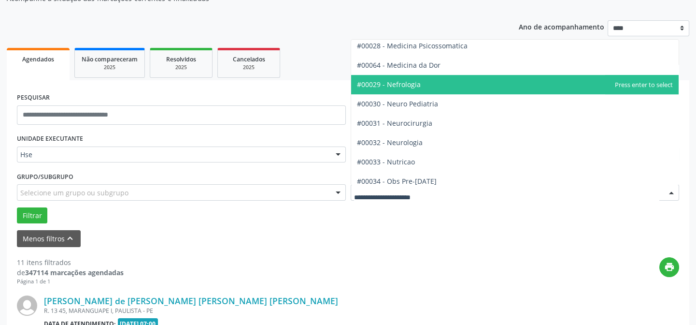
click at [393, 82] on span "#00029 - Nefrologia" at bounding box center [389, 84] width 64 height 9
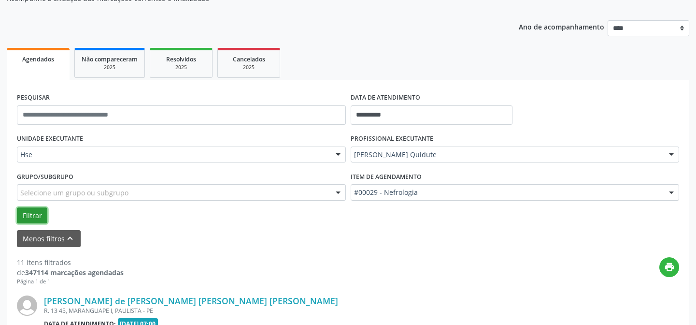
click at [33, 212] on button "Filtrar" at bounding box center [32, 215] width 30 height 16
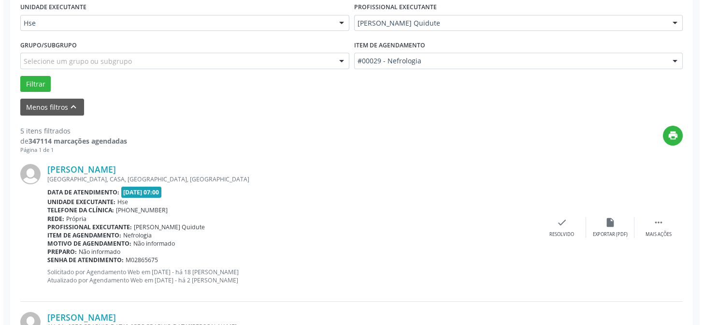
scroll to position [272, 0]
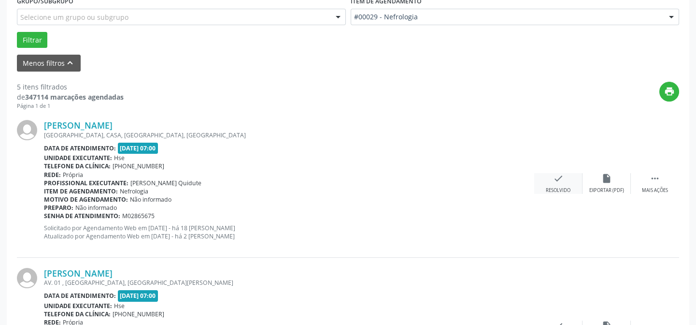
click at [557, 175] on icon "check" at bounding box center [558, 178] width 11 height 11
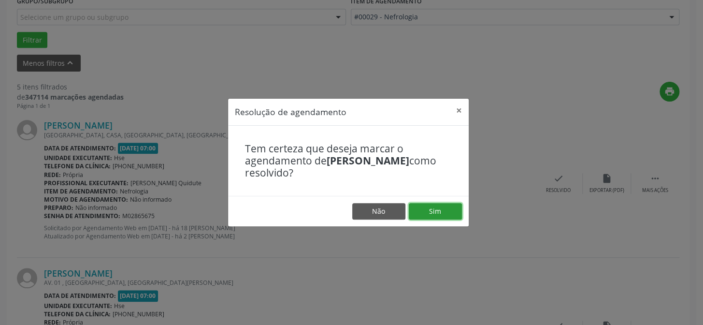
click at [434, 209] on button "Sim" at bounding box center [435, 211] width 53 height 16
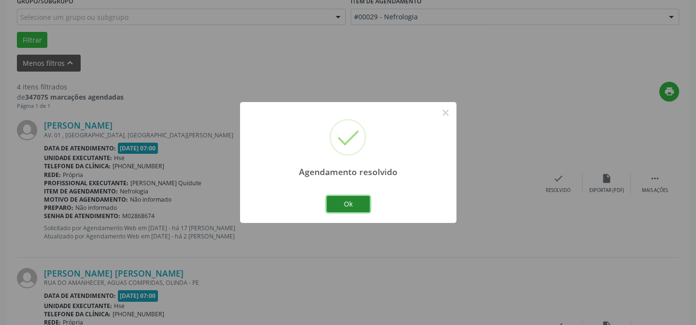
click at [344, 200] on button "Ok" at bounding box center [348, 204] width 43 height 16
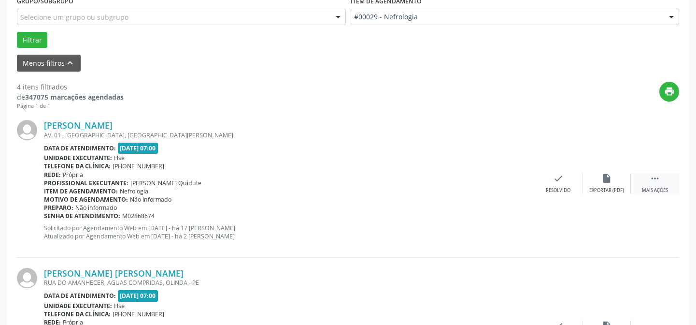
click at [653, 177] on icon "" at bounding box center [655, 178] width 11 height 11
click at [607, 175] on icon "alarm_off" at bounding box center [606, 178] width 11 height 11
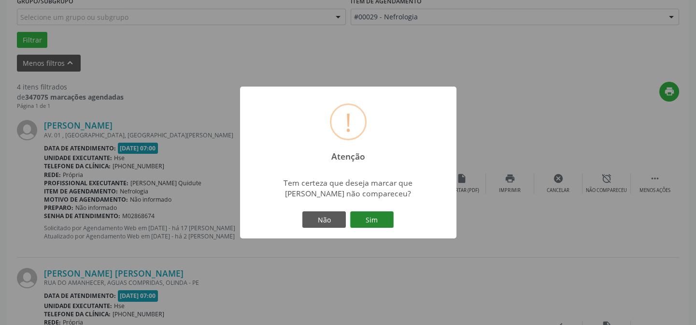
click at [373, 218] on button "Sim" at bounding box center [371, 219] width 43 height 16
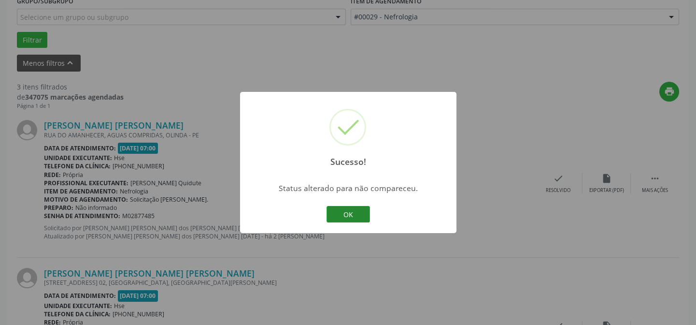
click at [345, 213] on button "OK" at bounding box center [348, 214] width 43 height 16
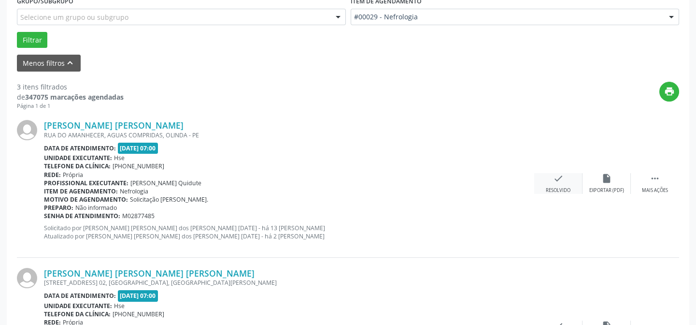
click at [558, 178] on icon "check" at bounding box center [558, 178] width 11 height 11
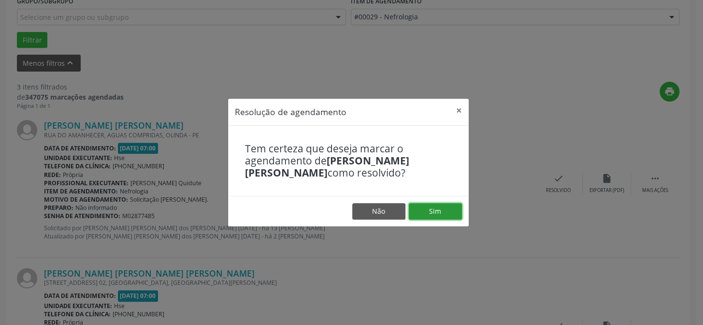
click at [431, 208] on button "Sim" at bounding box center [435, 211] width 53 height 16
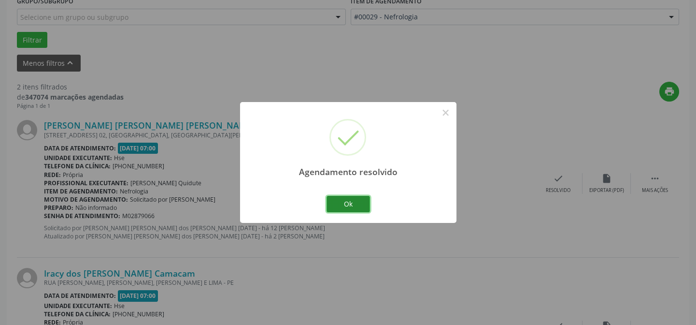
click at [347, 200] on button "Ok" at bounding box center [348, 204] width 43 height 16
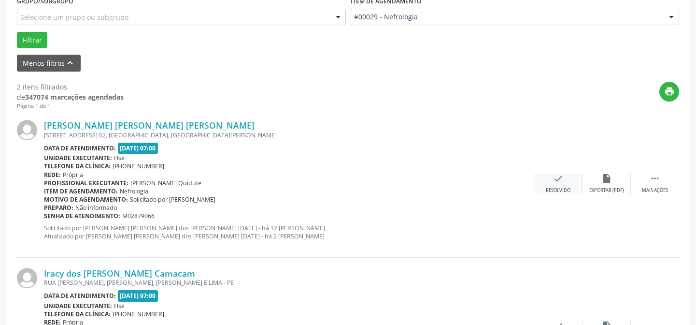
click at [558, 175] on icon "check" at bounding box center [558, 178] width 11 height 11
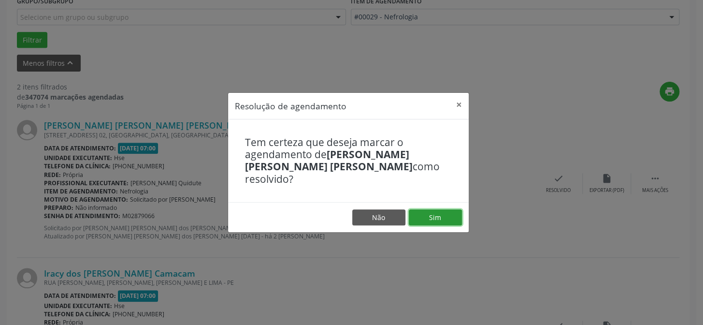
click at [432, 209] on button "Sim" at bounding box center [435, 217] width 53 height 16
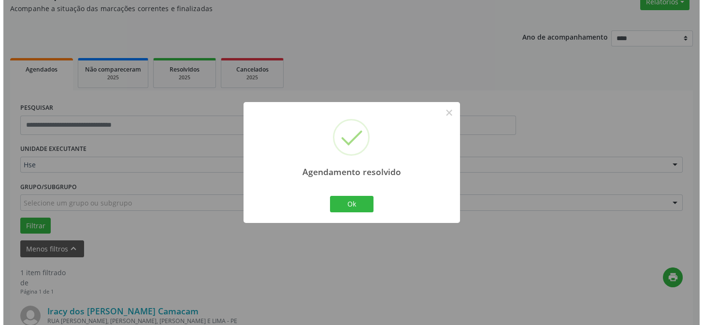
scroll to position [221, 0]
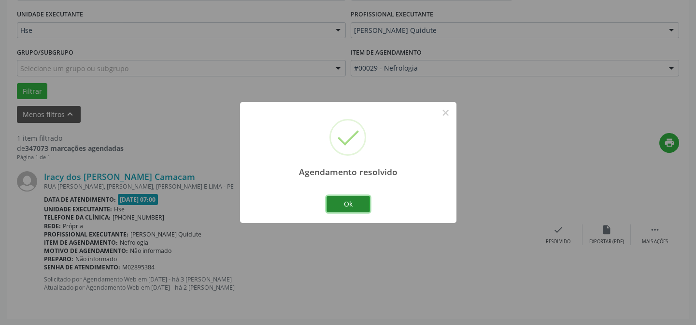
click at [344, 201] on button "Ok" at bounding box center [348, 204] width 43 height 16
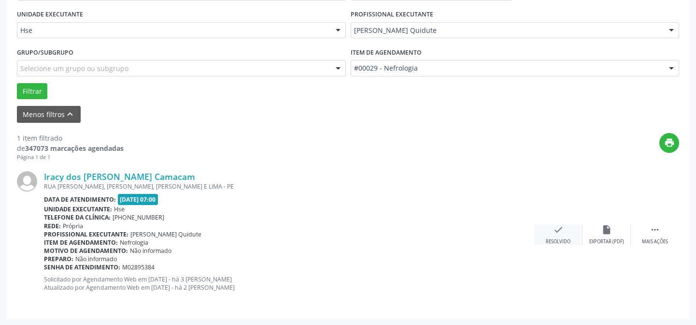
click at [557, 228] on icon "check" at bounding box center [558, 229] width 11 height 11
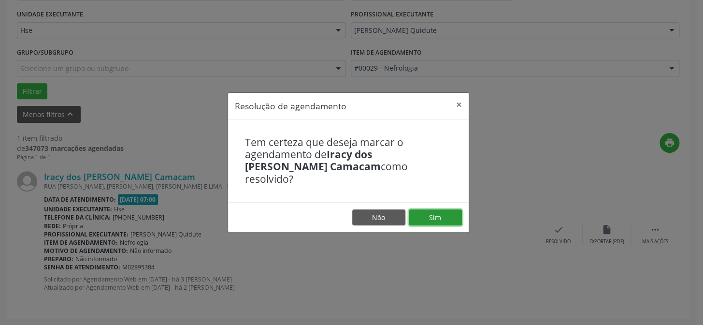
click at [435, 212] on button "Sim" at bounding box center [435, 217] width 53 height 16
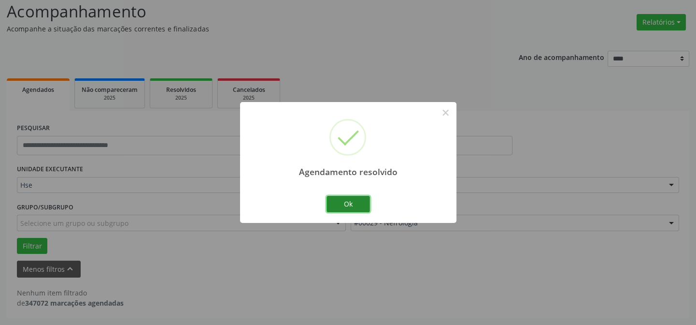
scroll to position [65, 0]
click at [351, 199] on button "Ok" at bounding box center [348, 204] width 43 height 16
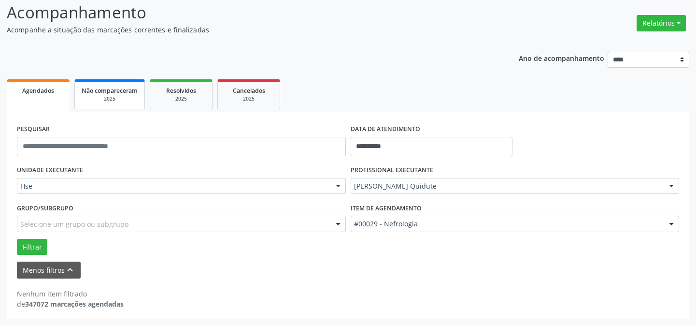
scroll to position [0, 0]
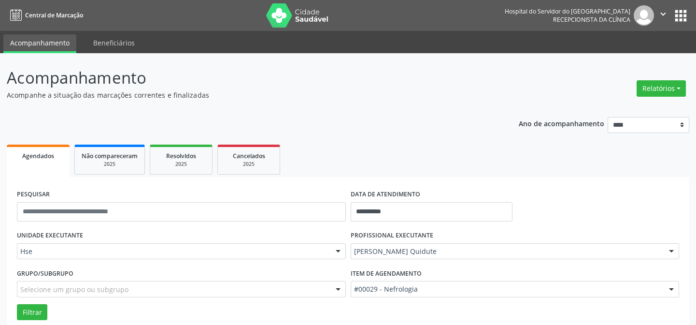
click at [233, 133] on div "**********" at bounding box center [348, 247] width 683 height 274
click at [243, 97] on p "Acompanhe a situação das marcações correntes e finalizadas" at bounding box center [246, 95] width 478 height 10
click at [338, 93] on p "Acompanhe a situação das marcações correntes e finalizadas" at bounding box center [246, 95] width 478 height 10
click at [403, 97] on p "Acompanhe a situação das marcações correntes e finalizadas" at bounding box center [246, 95] width 478 height 10
